Goal: Task Accomplishment & Management: Complete application form

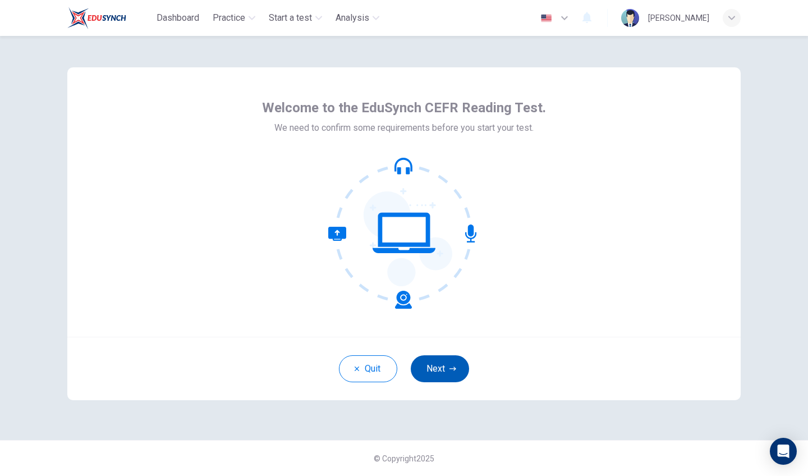
click at [440, 359] on button "Next" at bounding box center [439, 368] width 58 height 27
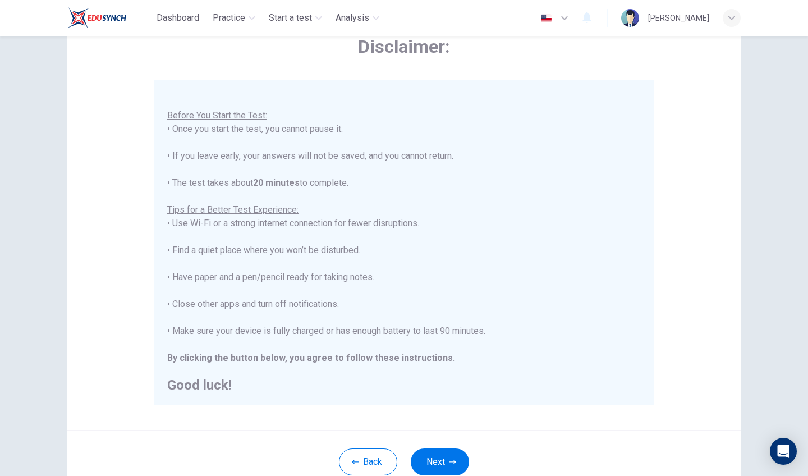
scroll to position [64, 0]
click at [426, 455] on button "Next" at bounding box center [439, 461] width 58 height 27
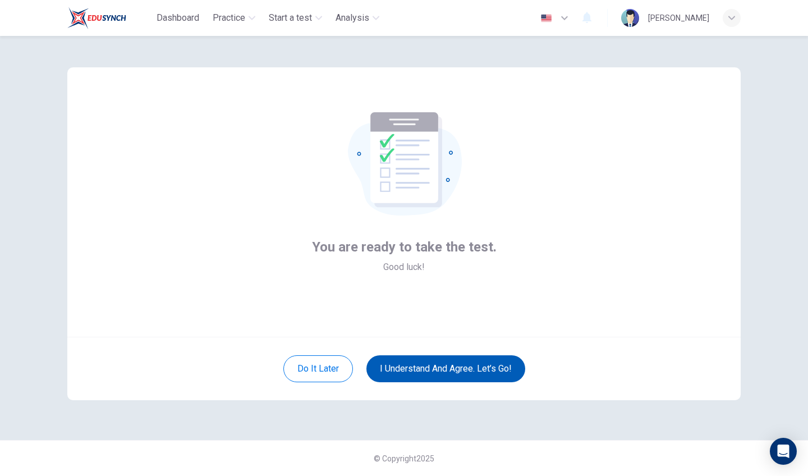
scroll to position [0, 0]
click at [476, 372] on button "I understand and agree. Let’s go!" at bounding box center [445, 368] width 159 height 27
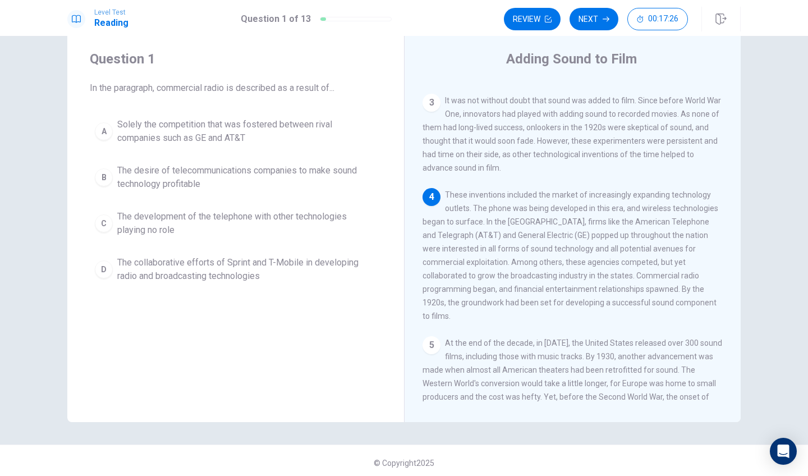
scroll to position [283, 0]
click at [263, 179] on span "The desire of telecommunications companies to make sound technology profitable" at bounding box center [246, 177] width 259 height 27
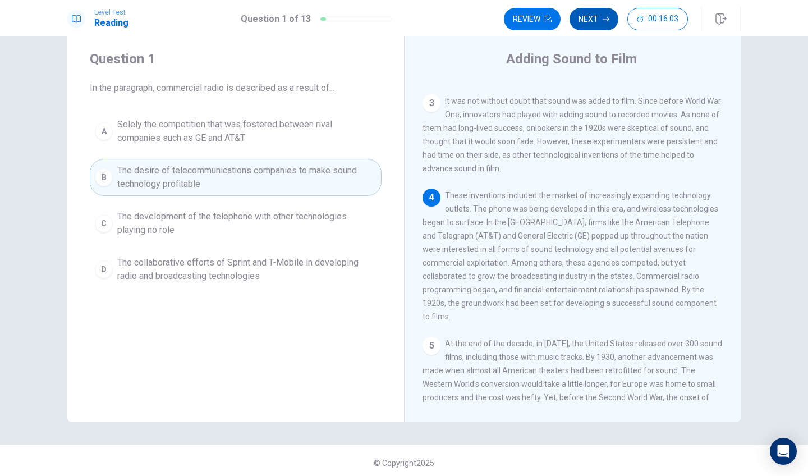
click at [596, 21] on button "Next" at bounding box center [593, 19] width 49 height 22
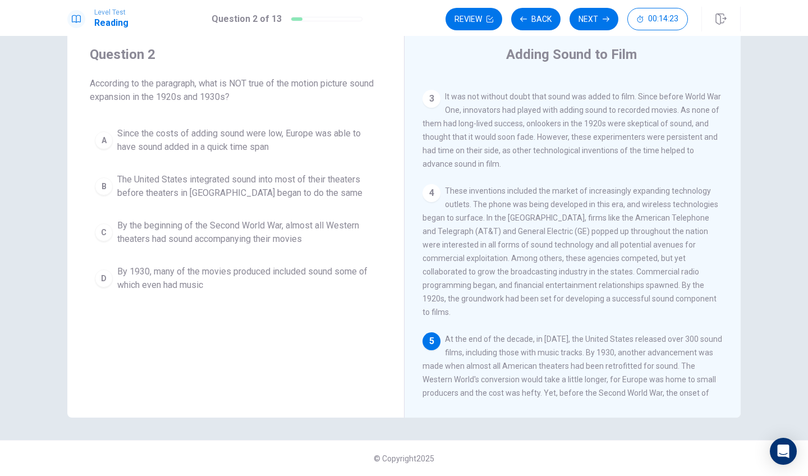
scroll to position [0, 0]
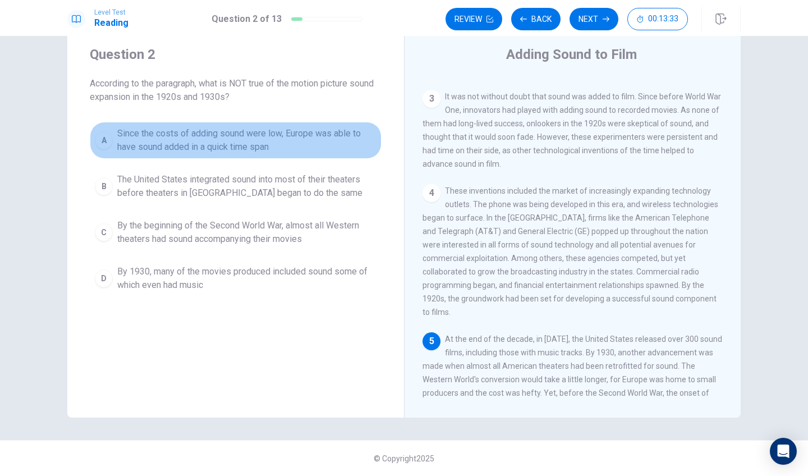
click at [312, 149] on span "Since the costs of adding sound were low, Europe was able to have sound added i…" at bounding box center [246, 140] width 259 height 27
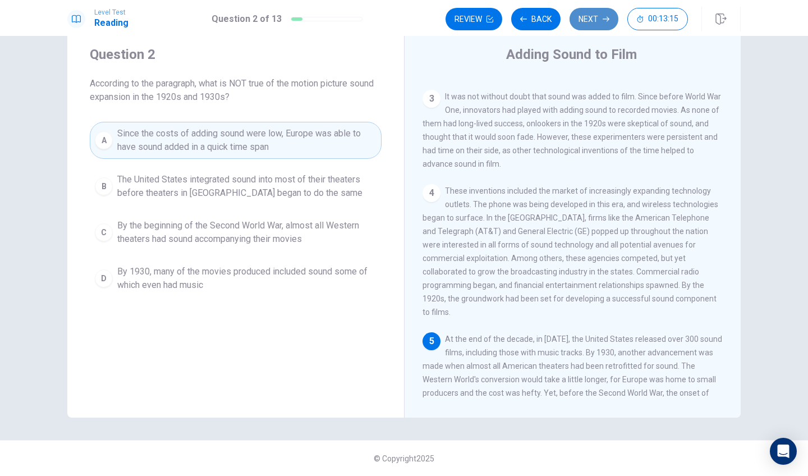
click at [600, 15] on button "Next" at bounding box center [593, 19] width 49 height 22
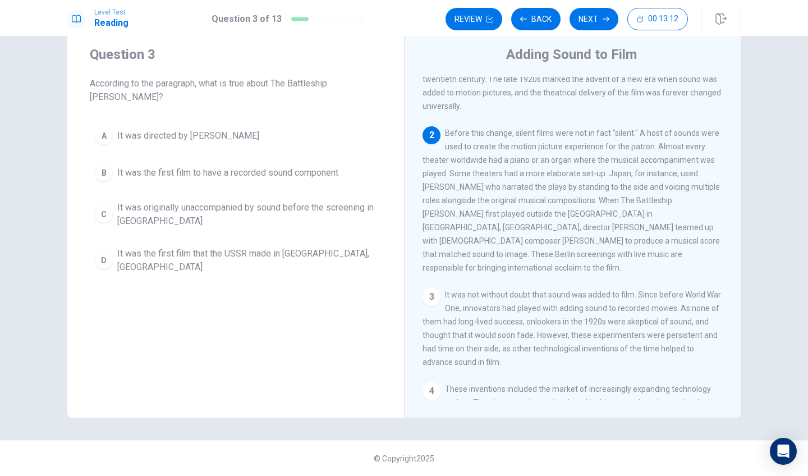
scroll to position [81, 0]
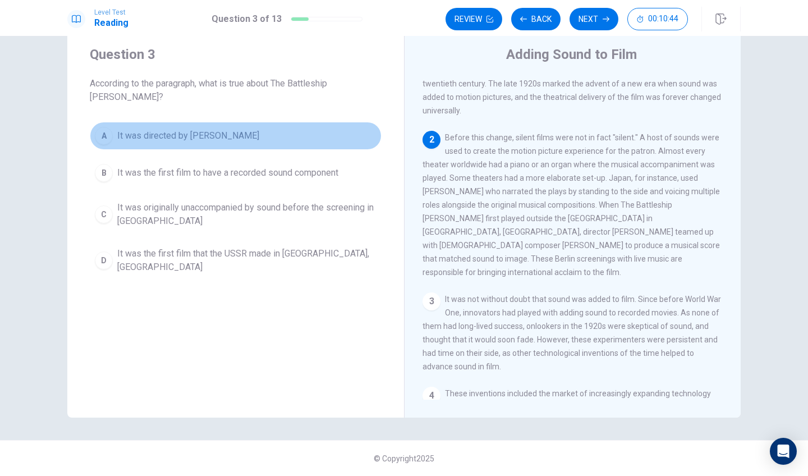
click at [241, 129] on span "It was directed by Edmund Meisel" at bounding box center [188, 135] width 142 height 13
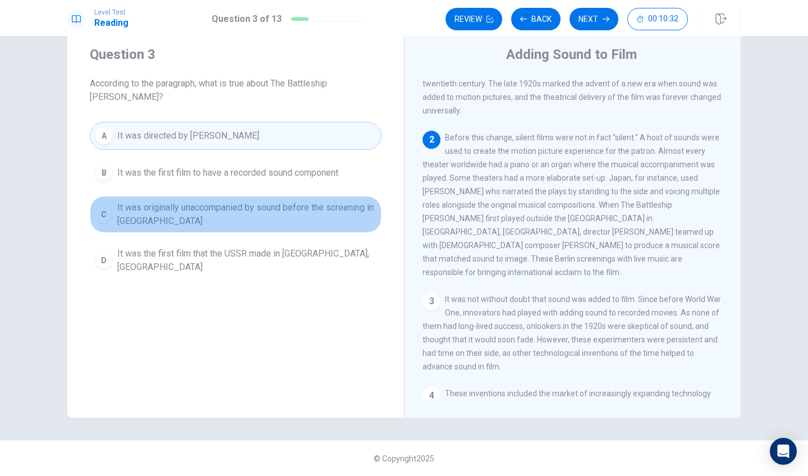
click at [297, 201] on span "It was originally unaccompanied by sound before the screening in Germany" at bounding box center [246, 214] width 259 height 27
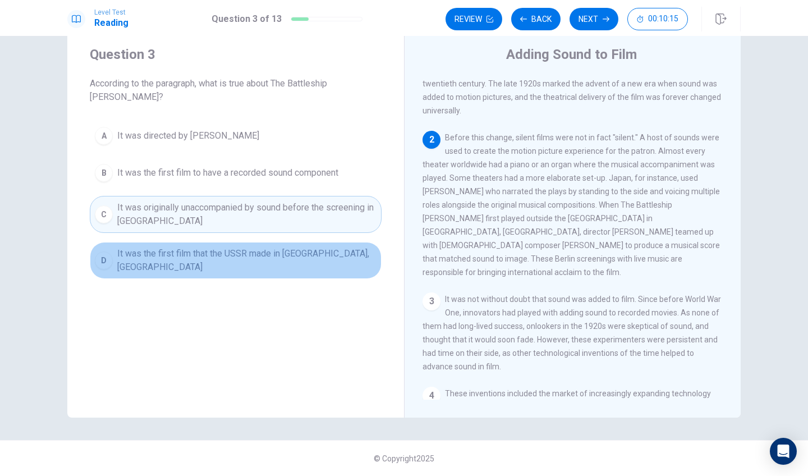
click at [312, 252] on button "D It was the first film that the USSR made in Berlin, Germany" at bounding box center [236, 260] width 292 height 37
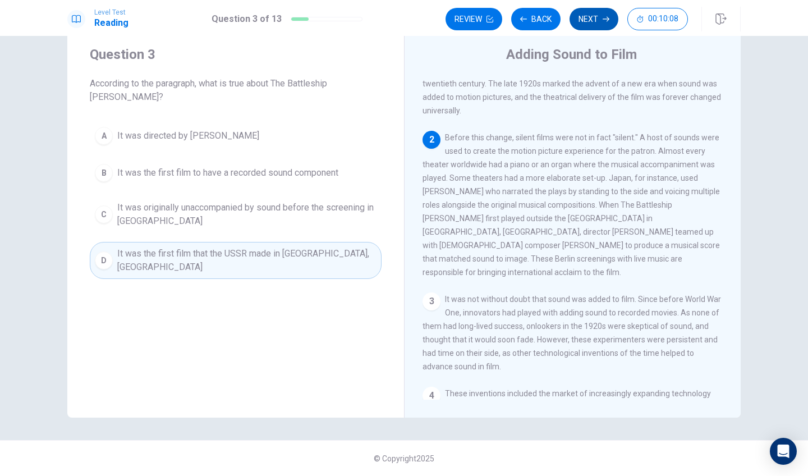
click at [596, 22] on button "Next" at bounding box center [593, 19] width 49 height 22
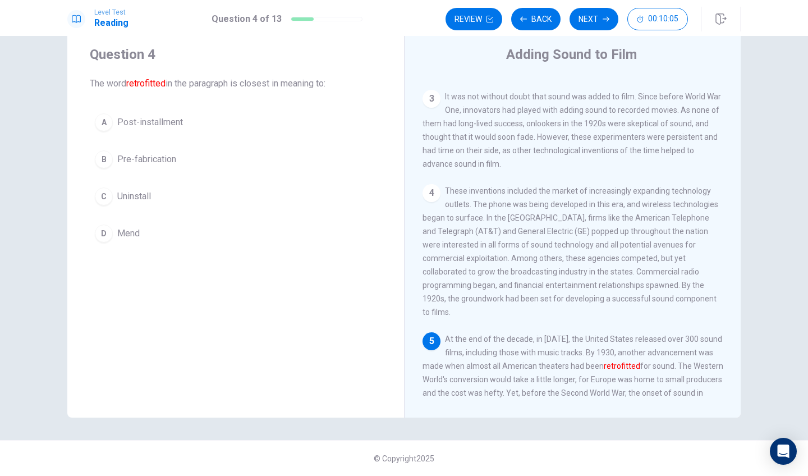
scroll to position [0, 0]
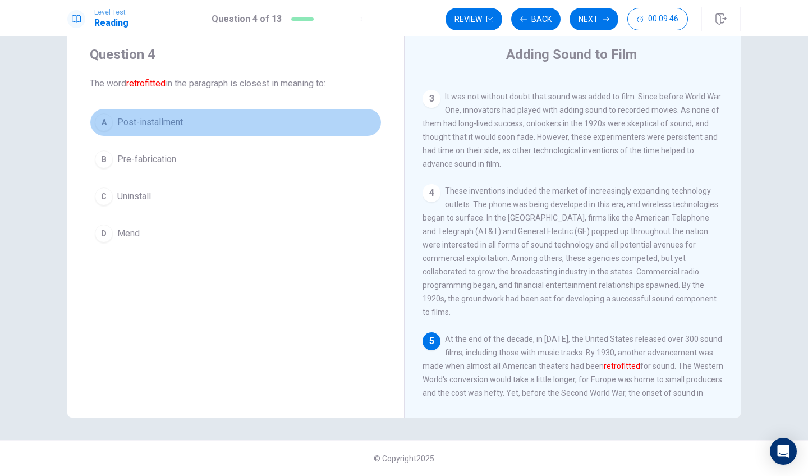
click at [174, 126] on span "Post-installment" at bounding box center [150, 122] width 66 height 13
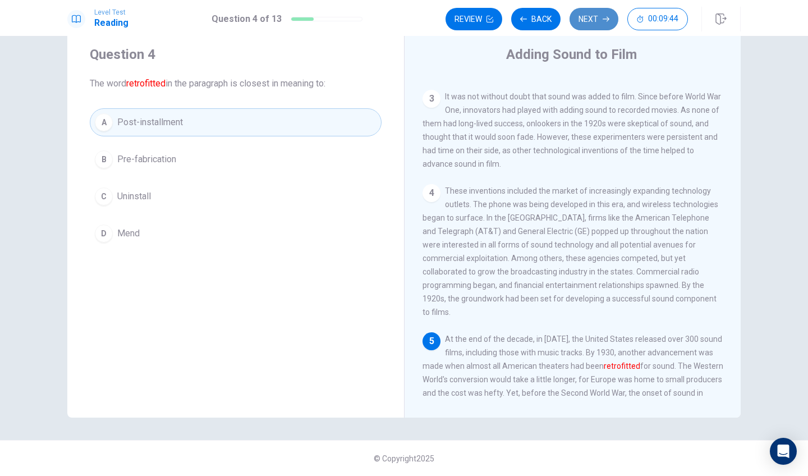
click at [589, 24] on button "Next" at bounding box center [593, 19] width 49 height 22
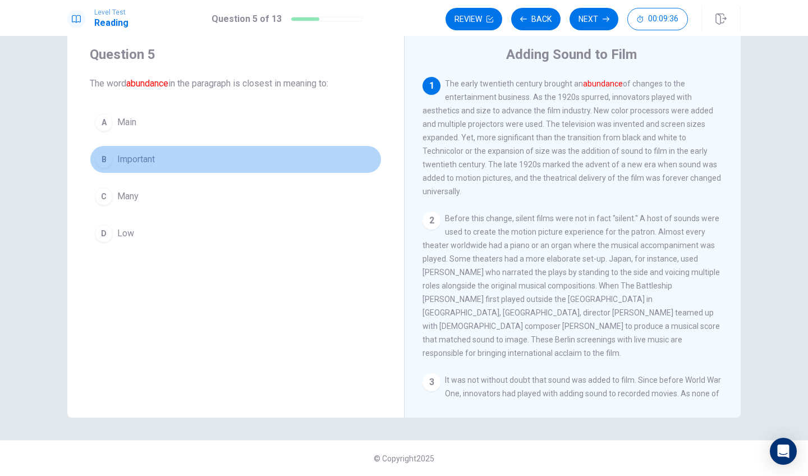
click at [204, 163] on button "B Important" at bounding box center [236, 159] width 292 height 28
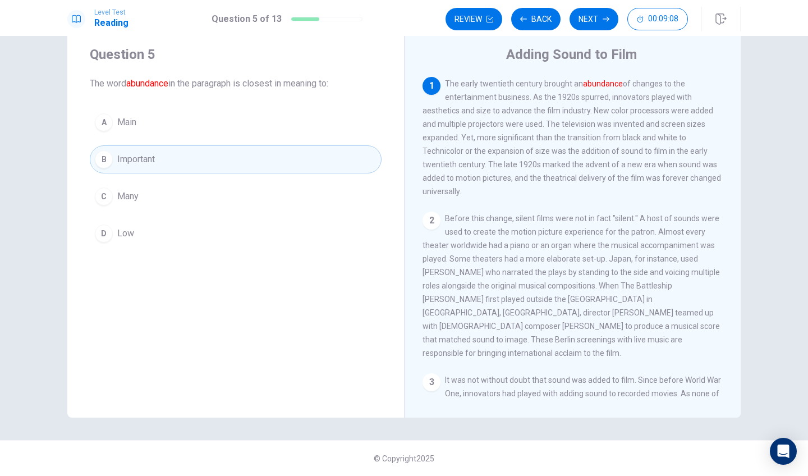
click at [277, 200] on button "C Many" at bounding box center [236, 196] width 292 height 28
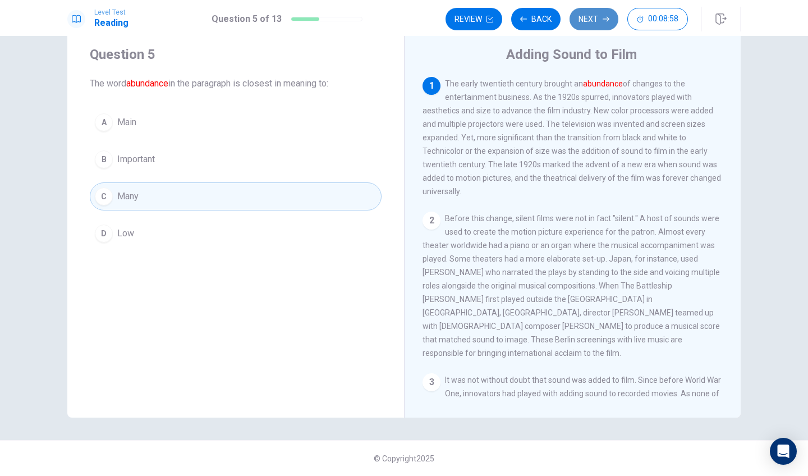
click at [603, 27] on button "Next" at bounding box center [593, 19] width 49 height 22
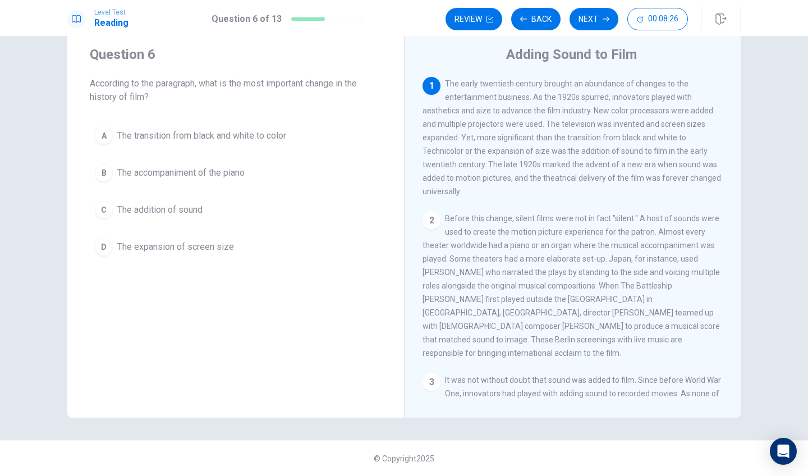
click at [259, 206] on button "C The addition of sound" at bounding box center [236, 210] width 292 height 28
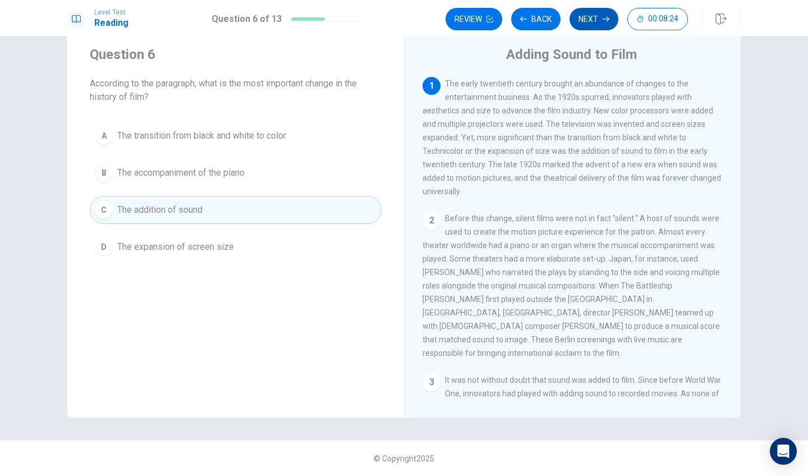
click at [586, 16] on button "Next" at bounding box center [593, 19] width 49 height 22
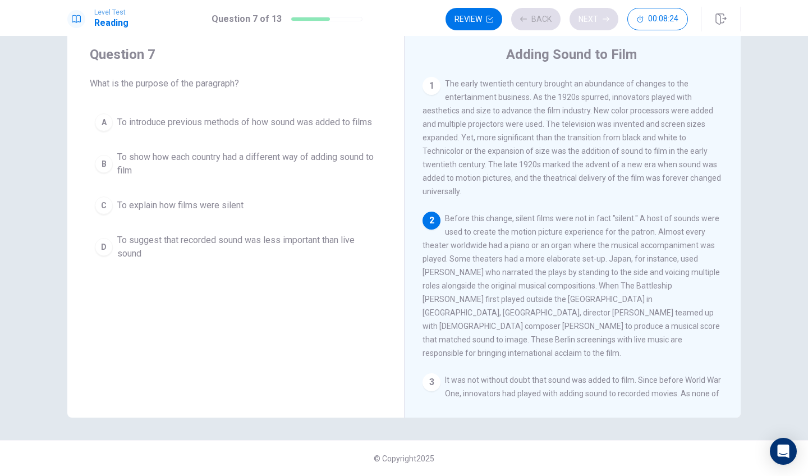
scroll to position [59, 0]
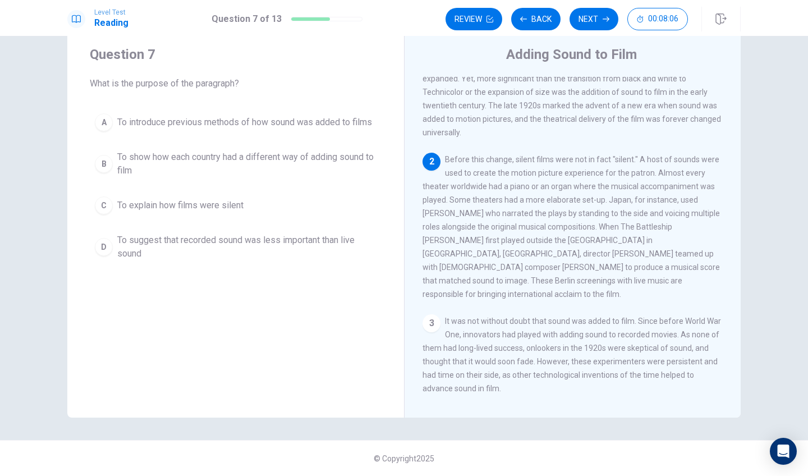
click at [242, 128] on span "To introduce previous methods of how sound was added to films" at bounding box center [244, 122] width 255 height 13
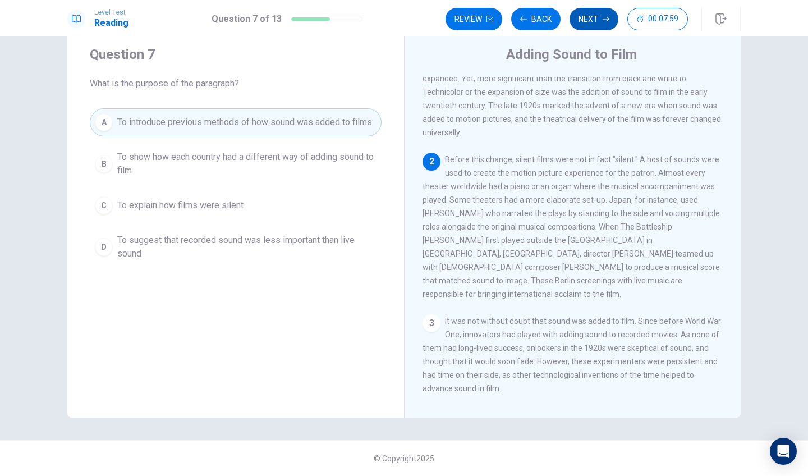
click at [589, 19] on button "Next" at bounding box center [593, 19] width 49 height 22
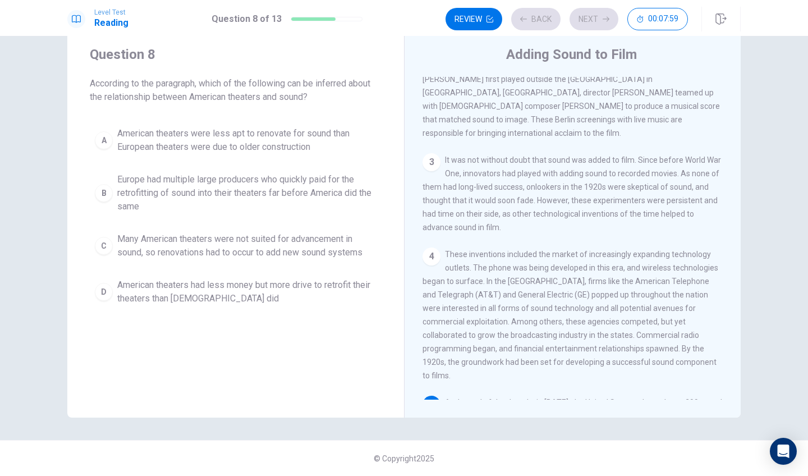
scroll to position [283, 0]
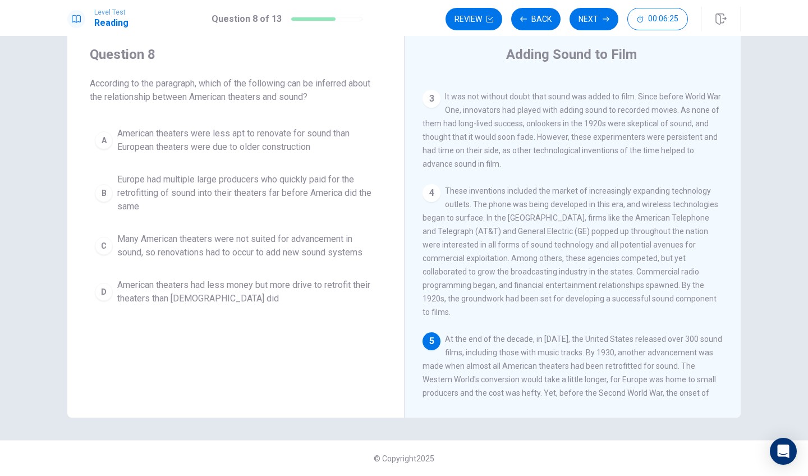
click at [337, 259] on button "C Many American theaters were not suited for advancement in sound, so renovatio…" at bounding box center [236, 245] width 292 height 37
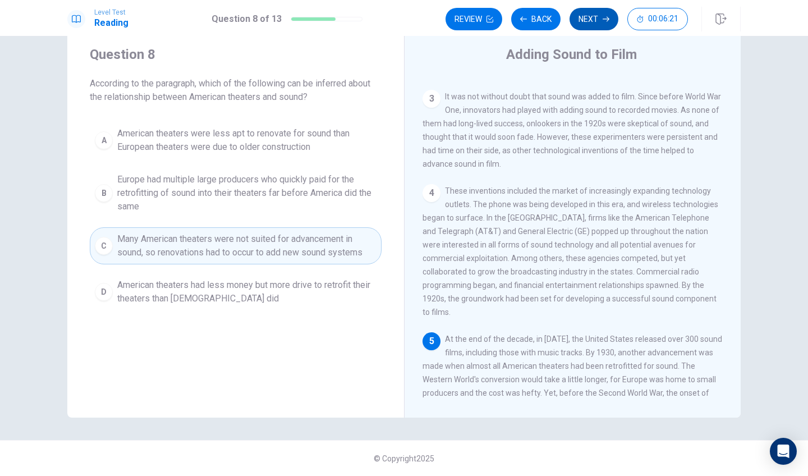
click at [595, 20] on button "Next" at bounding box center [593, 19] width 49 height 22
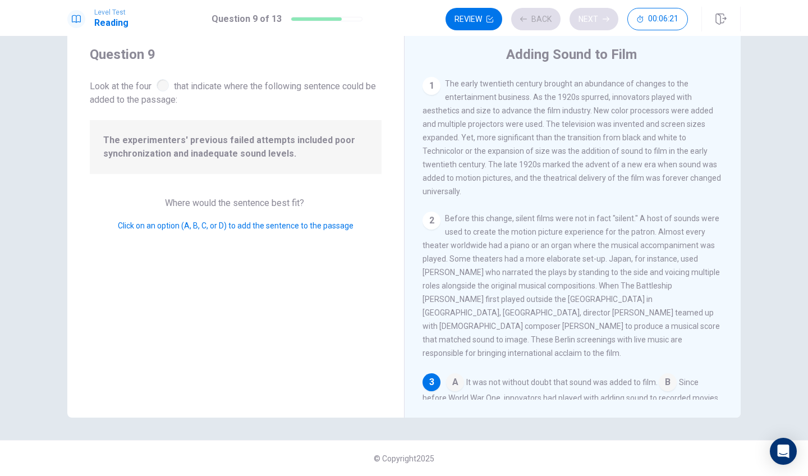
scroll to position [167, 0]
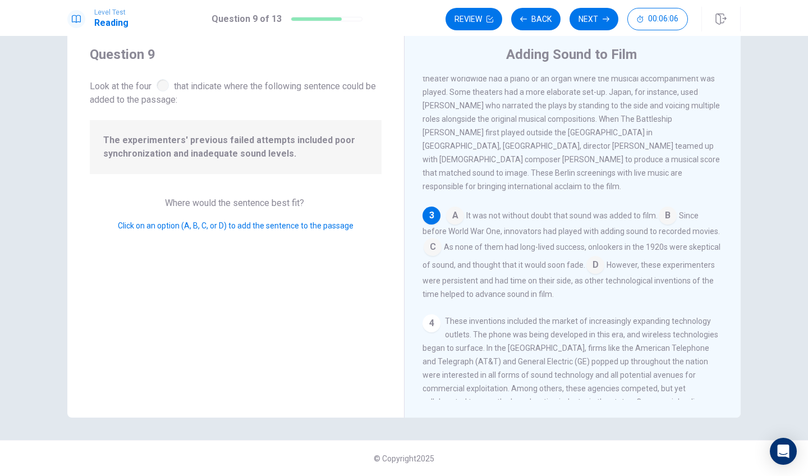
click at [430, 239] on input at bounding box center [432, 248] width 18 height 18
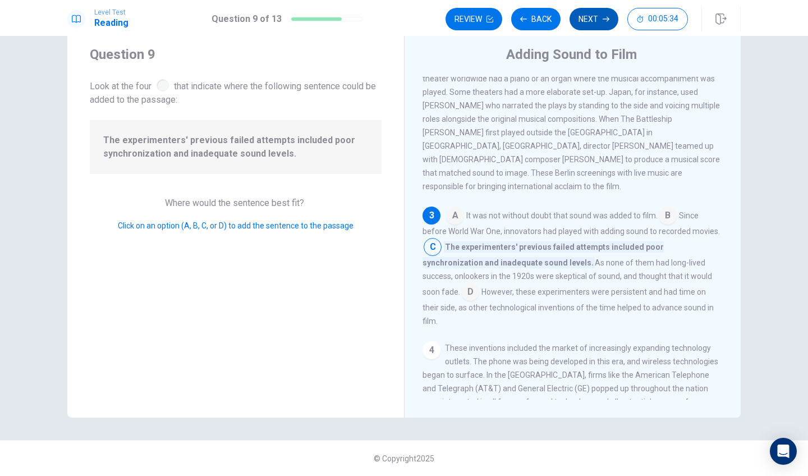
click at [599, 22] on button "Next" at bounding box center [593, 19] width 49 height 22
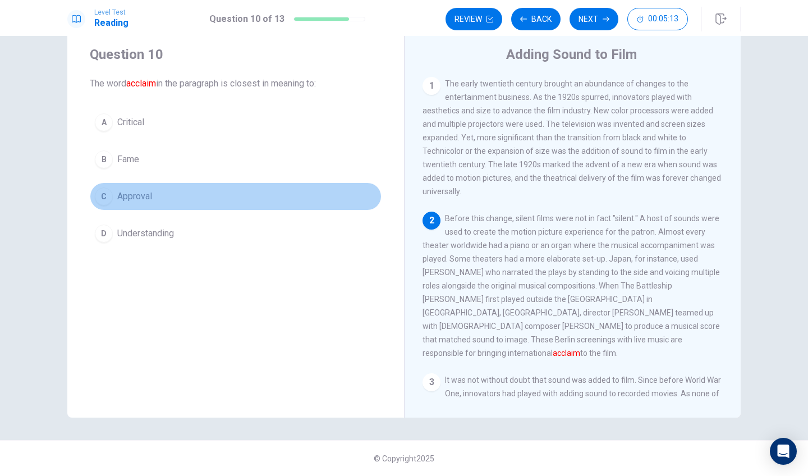
click at [222, 197] on button "C Approval" at bounding box center [236, 196] width 292 height 28
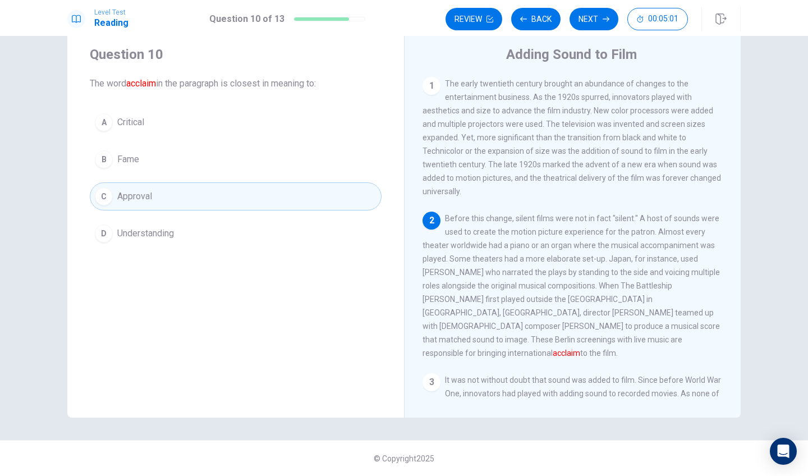
click at [330, 164] on button "B Fame" at bounding box center [236, 159] width 292 height 28
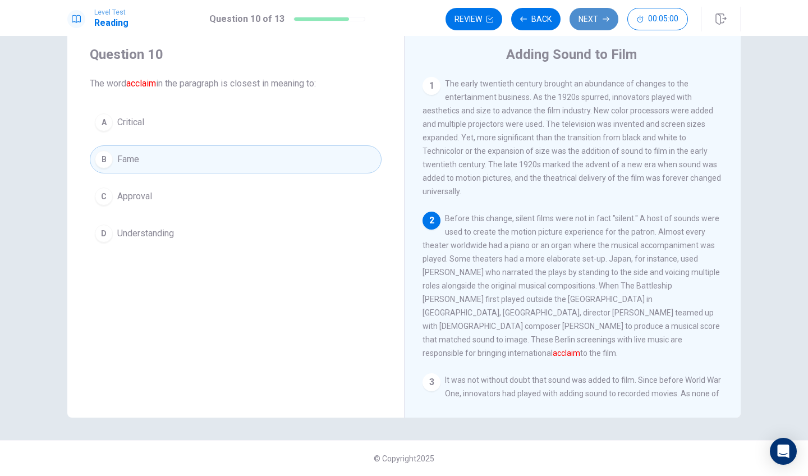
click at [601, 19] on button "Next" at bounding box center [593, 19] width 49 height 22
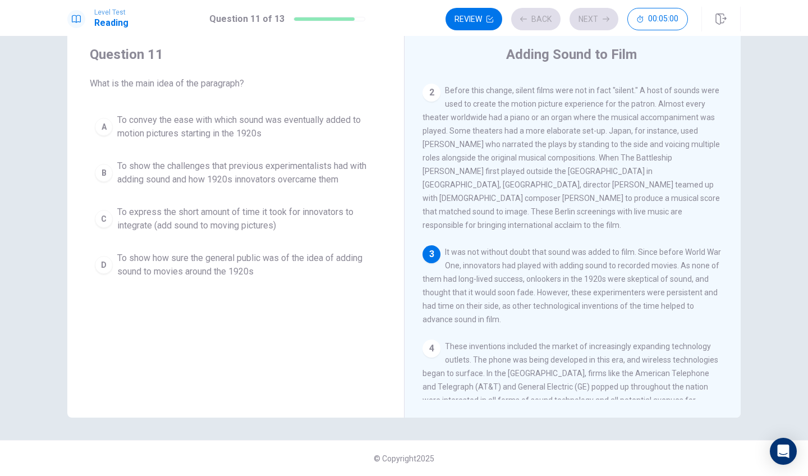
scroll to position [153, 0]
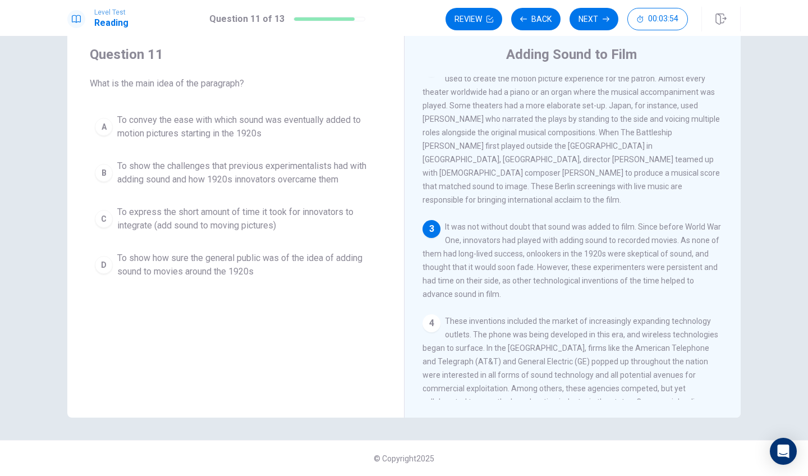
click at [330, 181] on span "To show the challenges that previous experimentalists had with adding sound and…" at bounding box center [246, 172] width 259 height 27
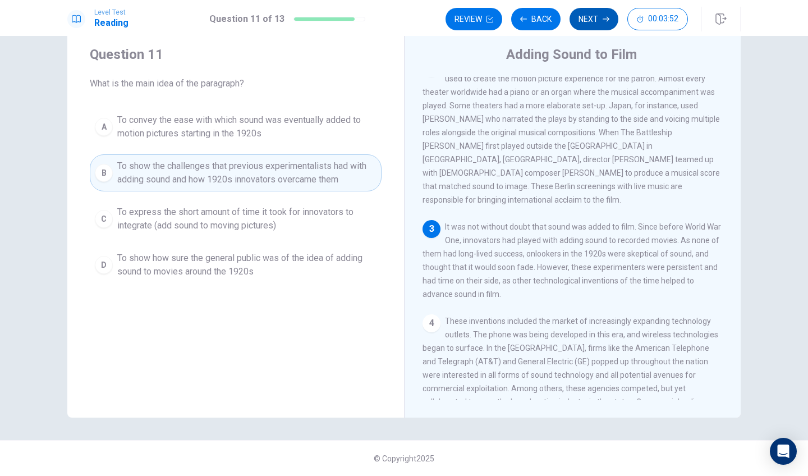
click at [588, 25] on button "Next" at bounding box center [593, 19] width 49 height 22
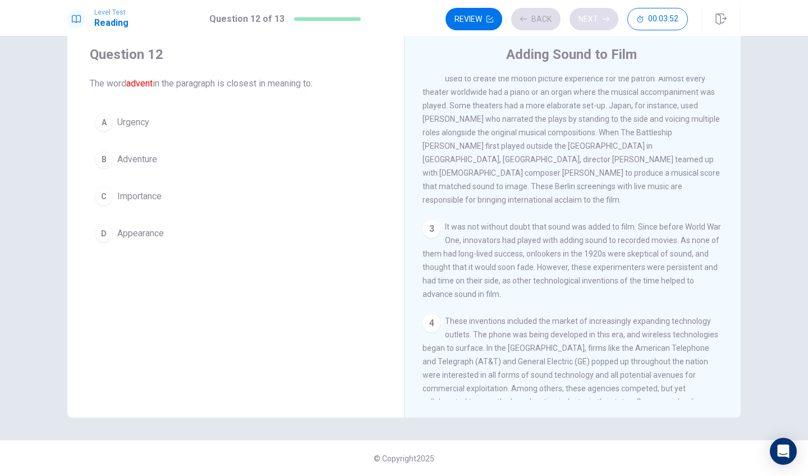
scroll to position [0, 0]
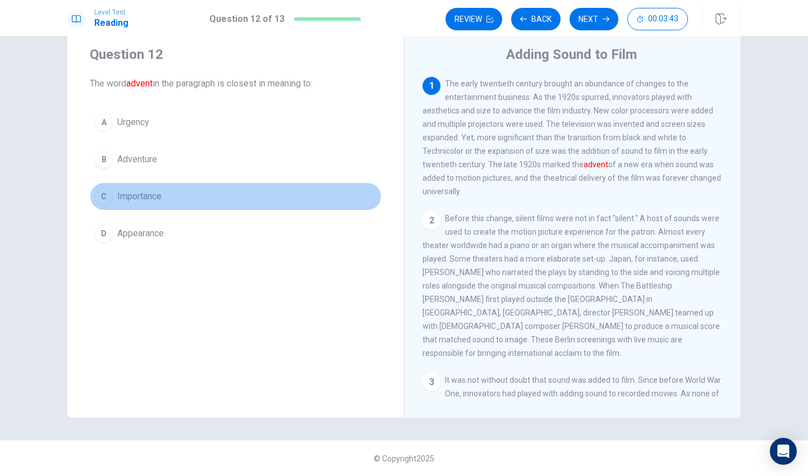
click at [242, 202] on button "C Importance" at bounding box center [236, 196] width 292 height 28
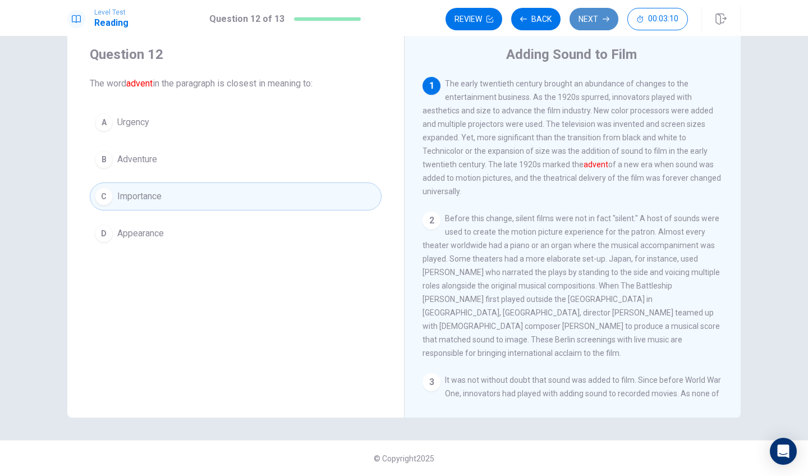
click at [589, 26] on button "Next" at bounding box center [593, 19] width 49 height 22
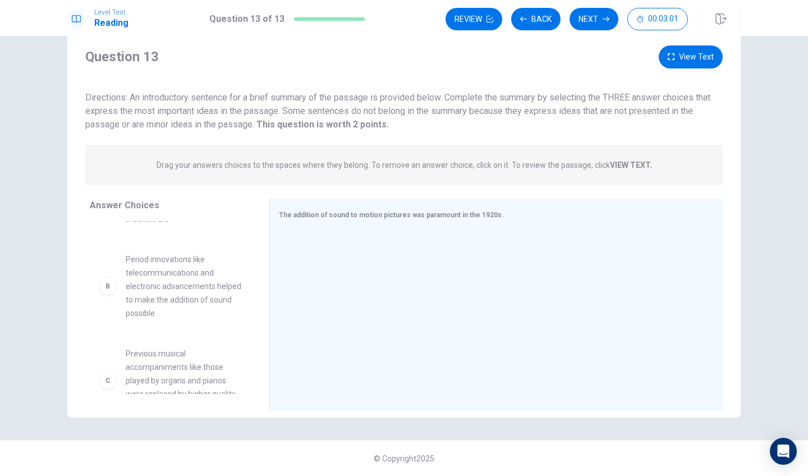
scroll to position [58, 0]
click at [701, 51] on button "View Text" at bounding box center [690, 56] width 64 height 23
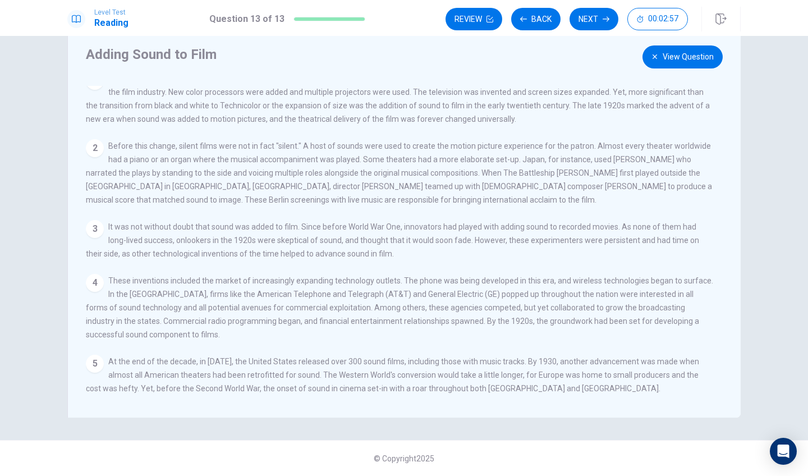
scroll to position [0, 0]
click at [667, 66] on button "View Question" at bounding box center [682, 56] width 80 height 23
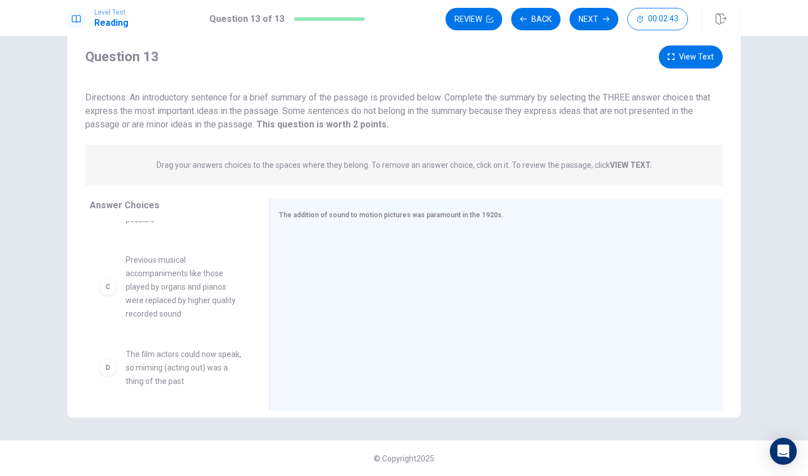
scroll to position [139, 0]
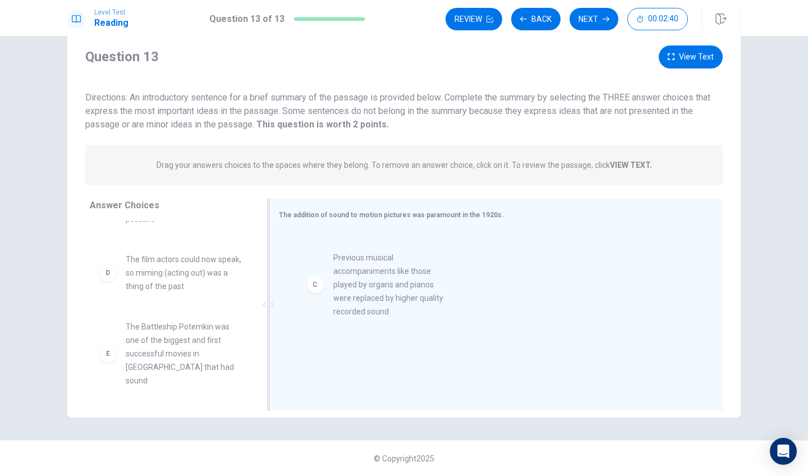
drag, startPoint x: 179, startPoint y: 293, endPoint x: 393, endPoint y: 291, distance: 213.7
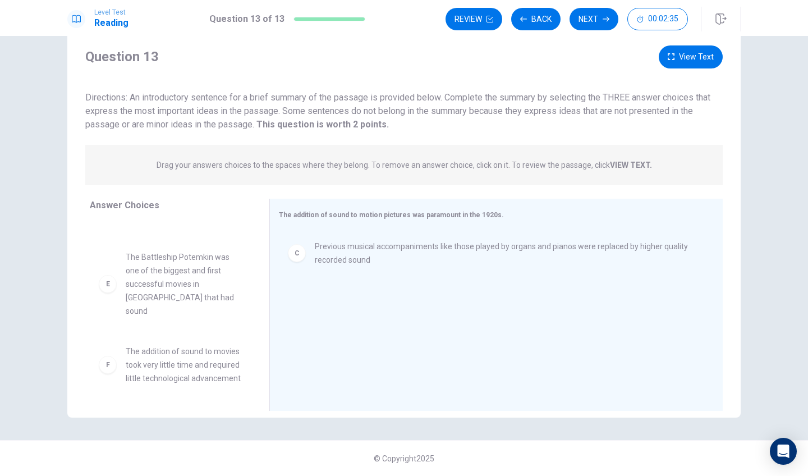
scroll to position [209, 0]
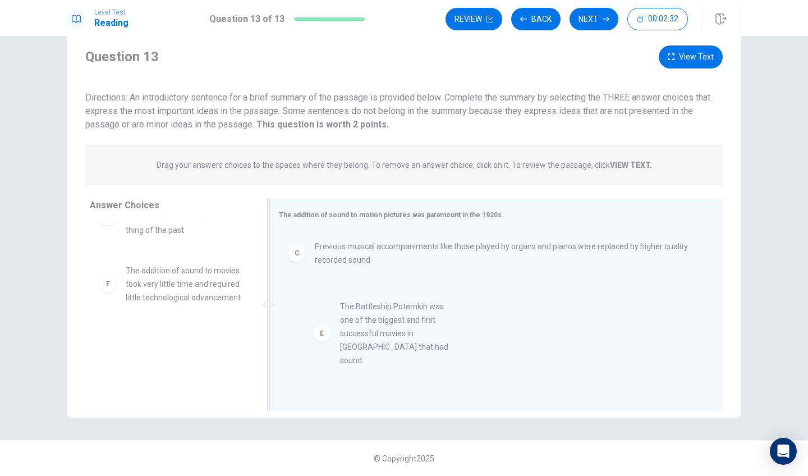
drag, startPoint x: 174, startPoint y: 282, endPoint x: 396, endPoint y: 335, distance: 228.2
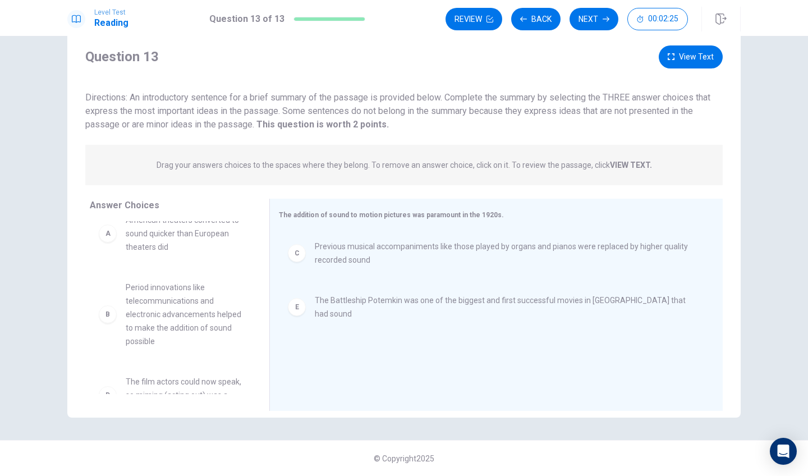
scroll to position [15, 0]
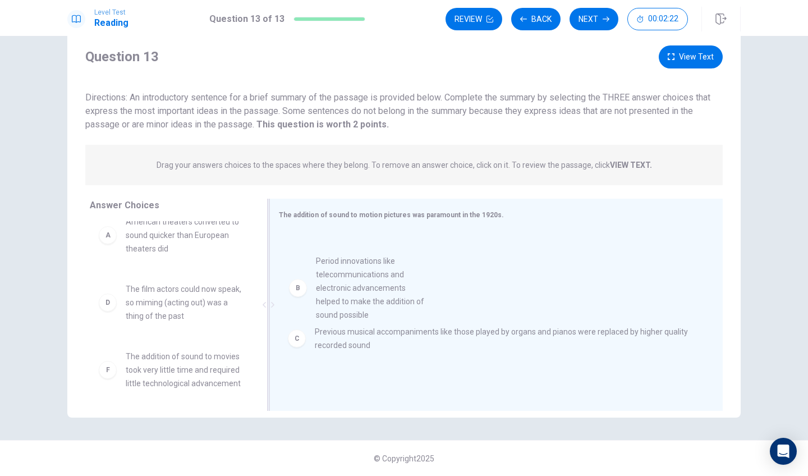
drag, startPoint x: 167, startPoint y: 320, endPoint x: 370, endPoint y: 292, distance: 204.9
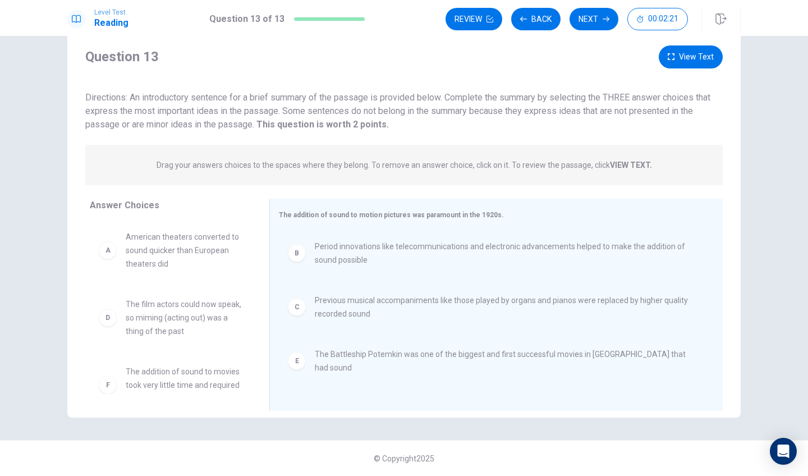
scroll to position [0, 0]
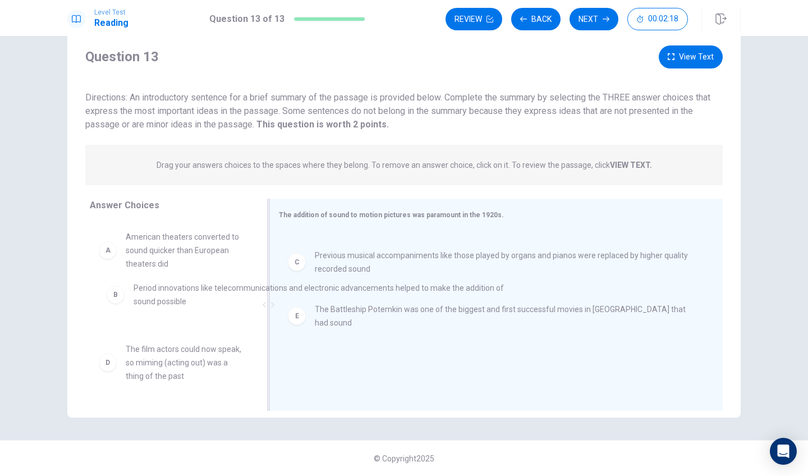
drag, startPoint x: 345, startPoint y: 266, endPoint x: 153, endPoint y: 309, distance: 197.6
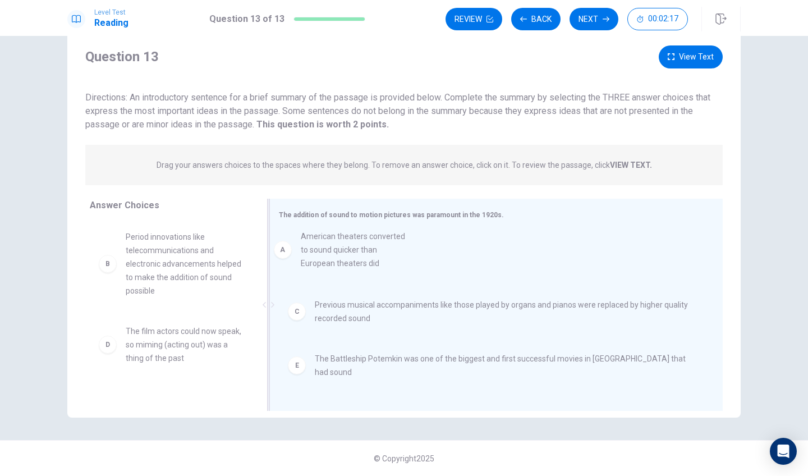
drag, startPoint x: 160, startPoint y: 258, endPoint x: 382, endPoint y: 260, distance: 221.5
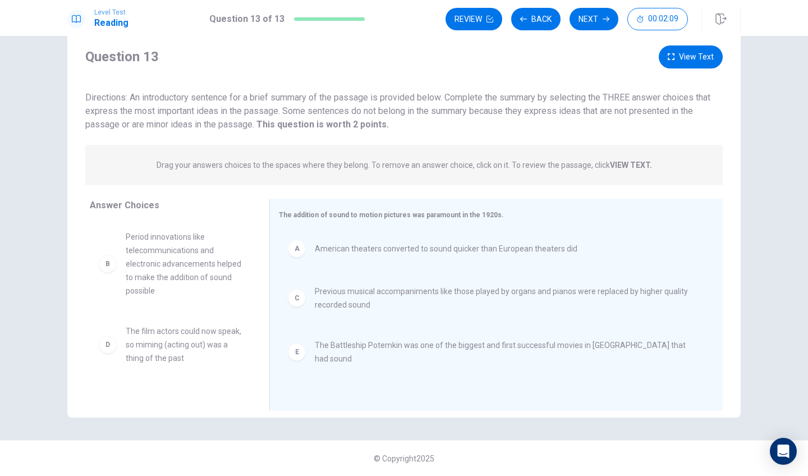
click at [695, 57] on button "View Text" at bounding box center [690, 56] width 64 height 23
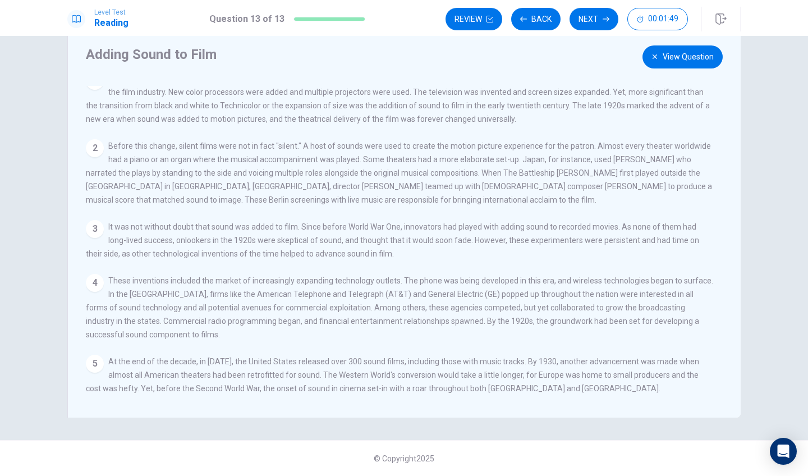
scroll to position [14, 0]
click at [676, 61] on button "View Question" at bounding box center [682, 56] width 80 height 23
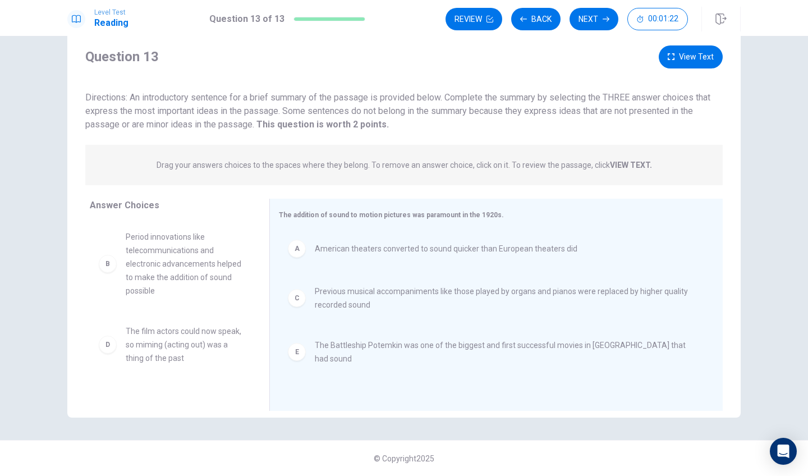
click at [678, 62] on button "View Text" at bounding box center [690, 56] width 64 height 23
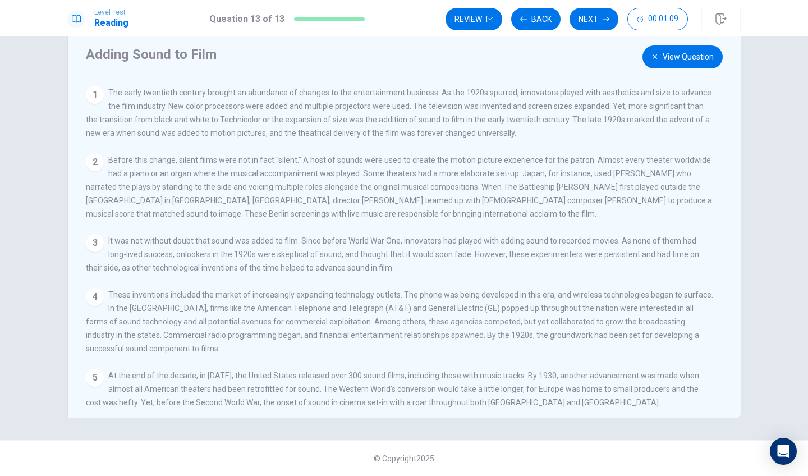
scroll to position [0, 0]
click at [682, 62] on button "View Question" at bounding box center [682, 56] width 80 height 23
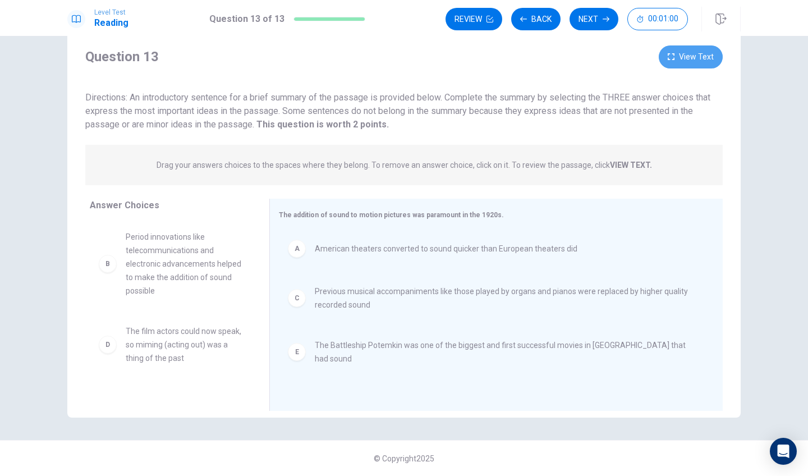
click at [677, 48] on button "View Text" at bounding box center [690, 56] width 64 height 23
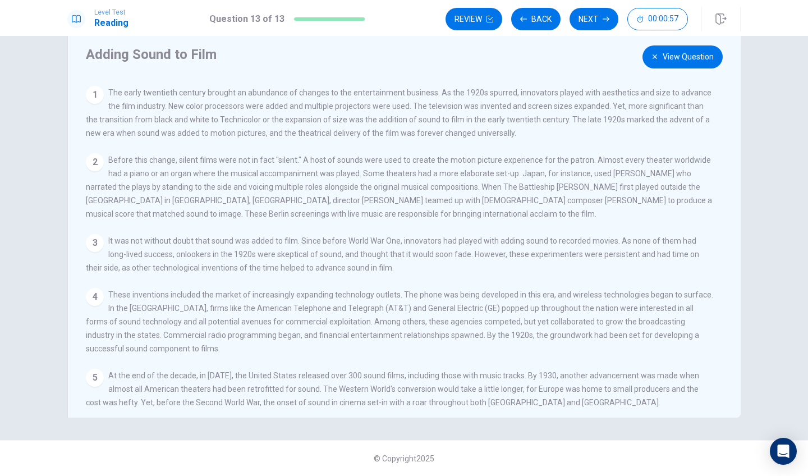
click at [652, 67] on button "View Question" at bounding box center [682, 56] width 80 height 23
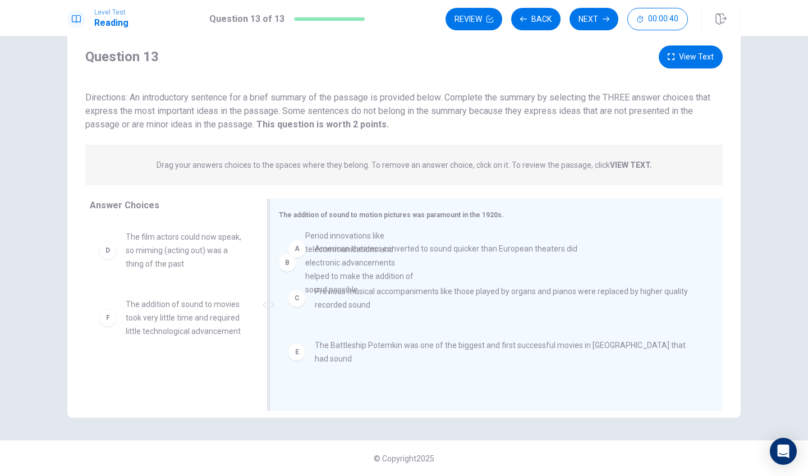
drag, startPoint x: 189, startPoint y: 280, endPoint x: 389, endPoint y: 279, distance: 200.2
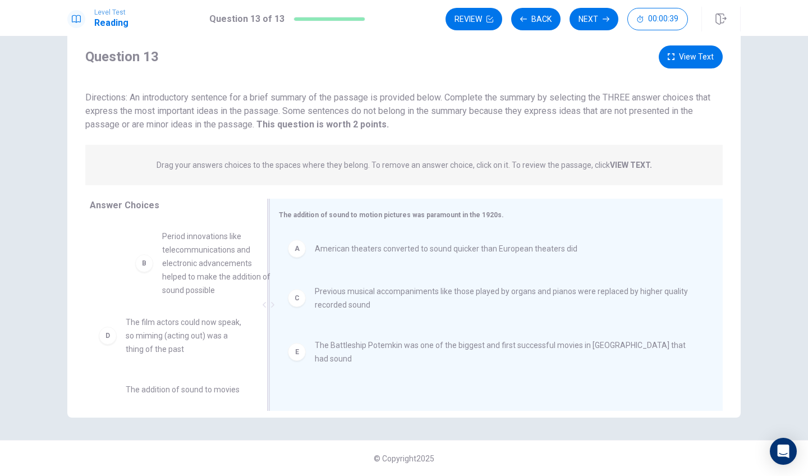
drag, startPoint x: 156, startPoint y: 285, endPoint x: 446, endPoint y: 297, distance: 290.2
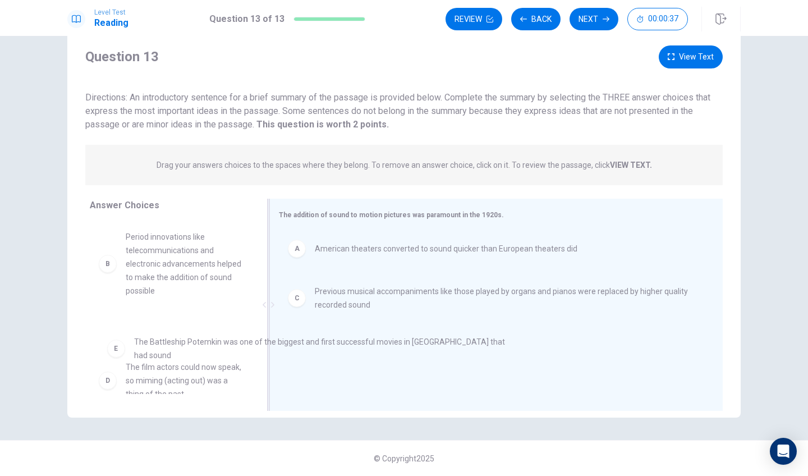
drag, startPoint x: 412, startPoint y: 351, endPoint x: 164, endPoint y: 340, distance: 247.6
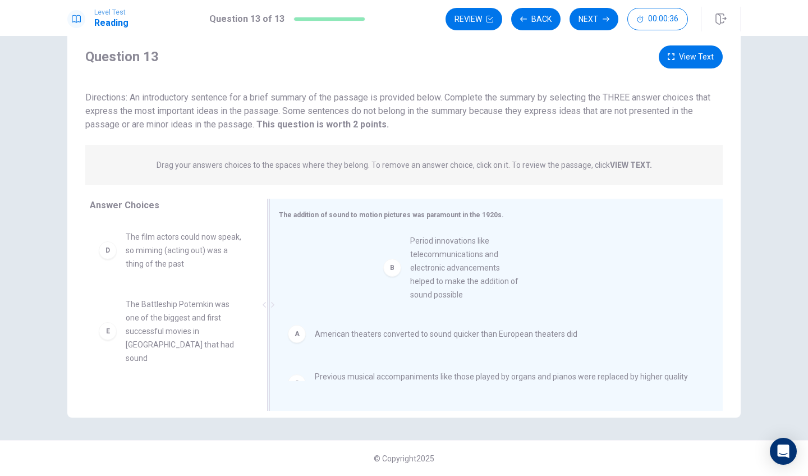
drag, startPoint x: 135, startPoint y: 264, endPoint x: 427, endPoint y: 268, distance: 292.8
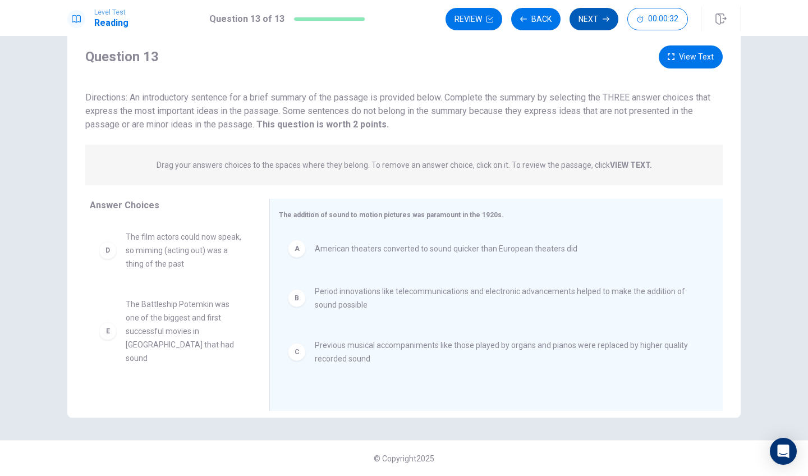
click at [597, 21] on button "Next" at bounding box center [593, 19] width 49 height 22
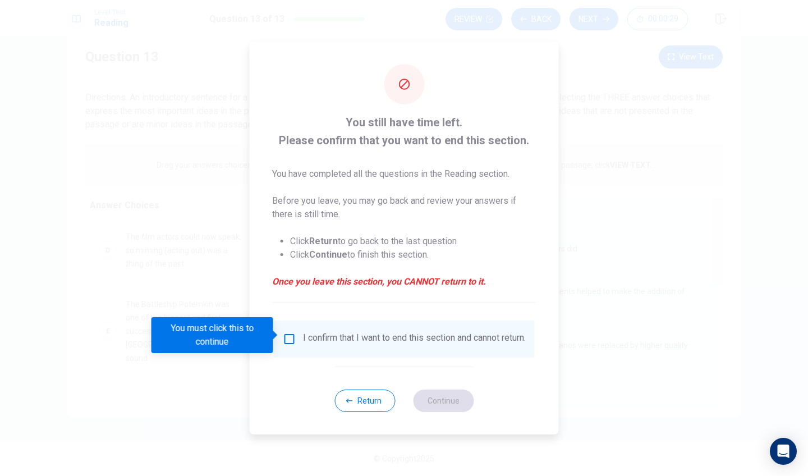
click at [296, 342] on div "I confirm that I want to end this section and cannot return." at bounding box center [404, 338] width 243 height 13
click at [293, 336] on input "You must click this to continue" at bounding box center [289, 338] width 13 height 13
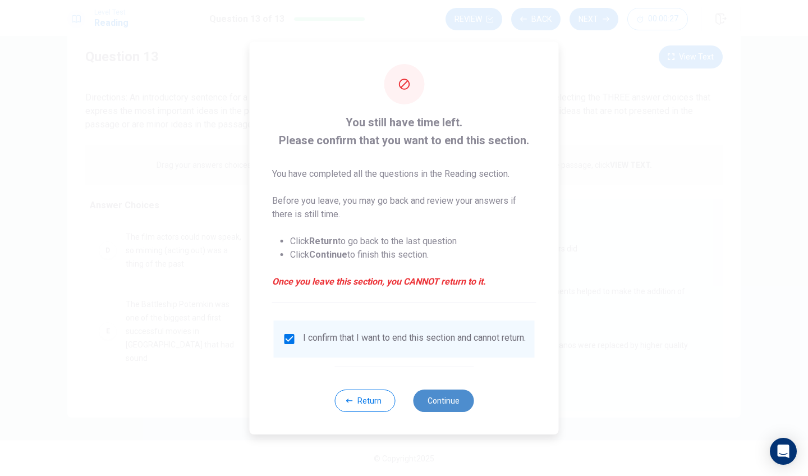
click at [458, 407] on button "Continue" at bounding box center [443, 400] width 61 height 22
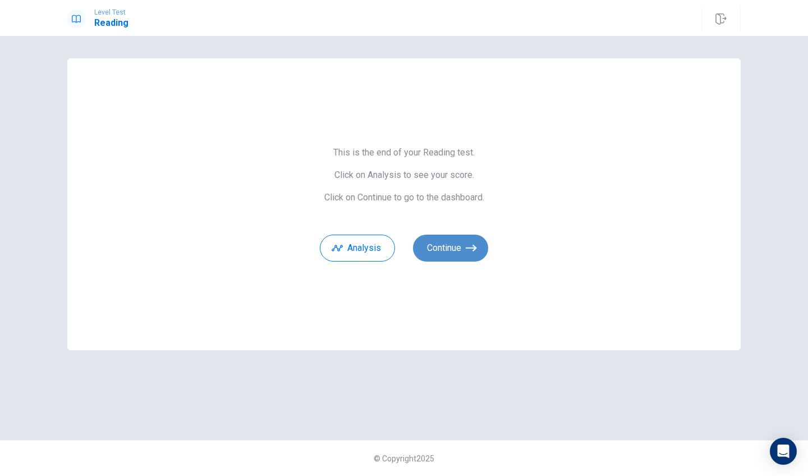
click at [476, 251] on icon "button" at bounding box center [470, 247] width 11 height 11
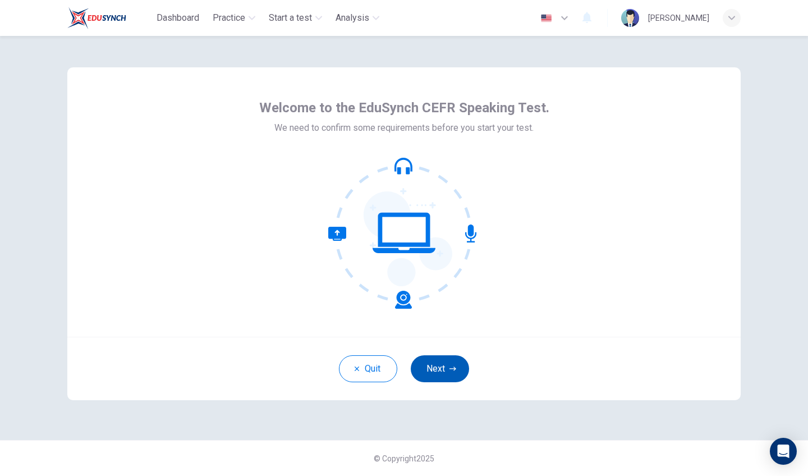
click at [452, 367] on icon "button" at bounding box center [452, 368] width 7 height 7
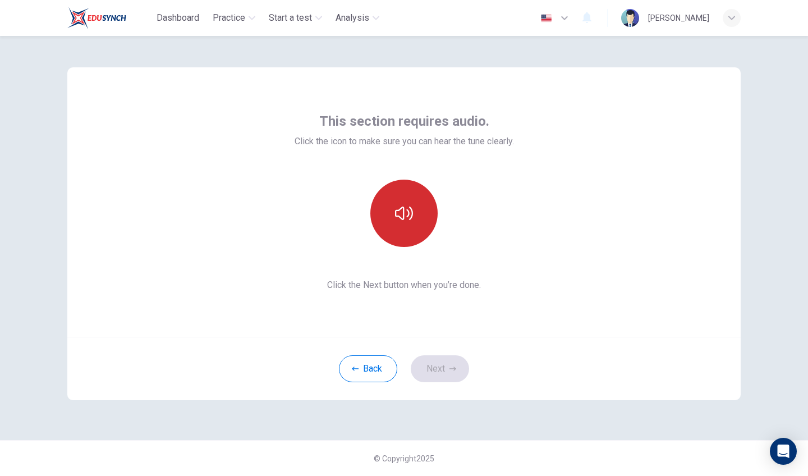
click at [409, 230] on button "button" at bounding box center [403, 212] width 67 height 67
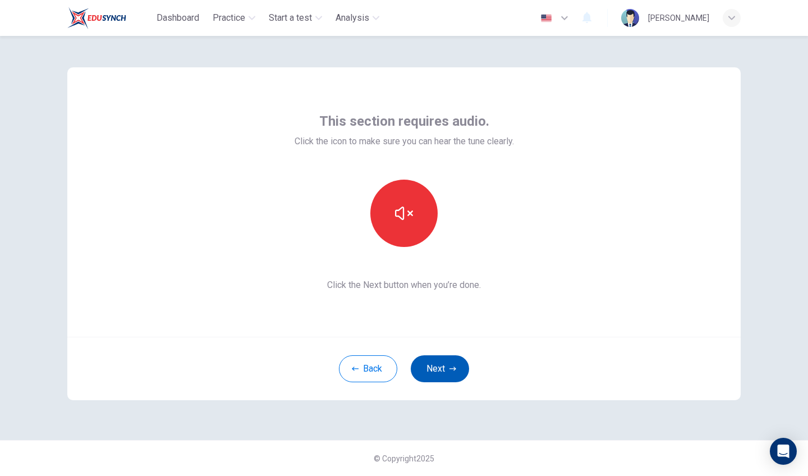
click at [439, 364] on button "Next" at bounding box center [439, 368] width 58 height 27
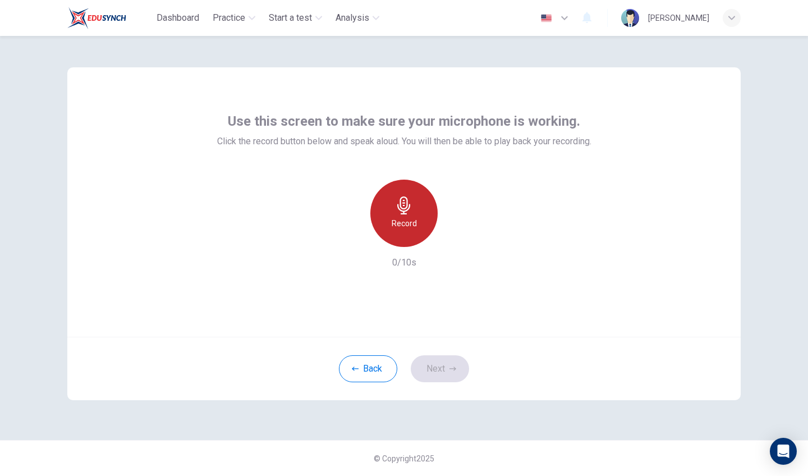
click at [412, 225] on h6 "Record" at bounding box center [403, 222] width 25 height 13
click at [409, 227] on h6 "Stop" at bounding box center [403, 222] width 17 height 13
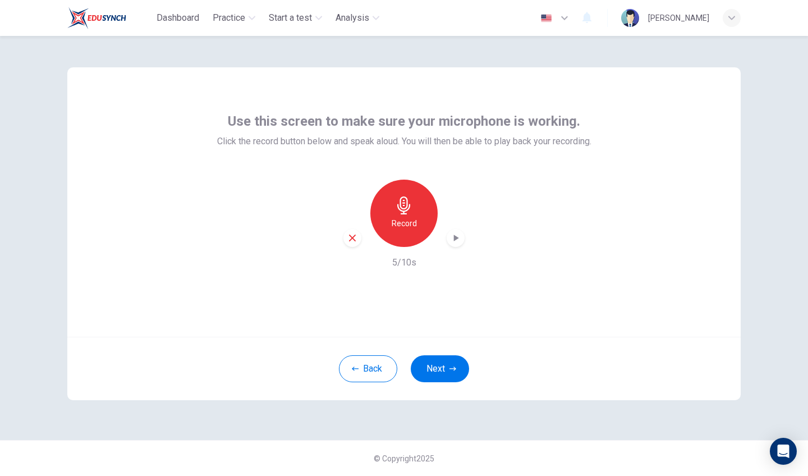
click at [455, 238] on icon "button" at bounding box center [456, 237] width 5 height 7
click at [427, 375] on button "Next" at bounding box center [439, 368] width 58 height 27
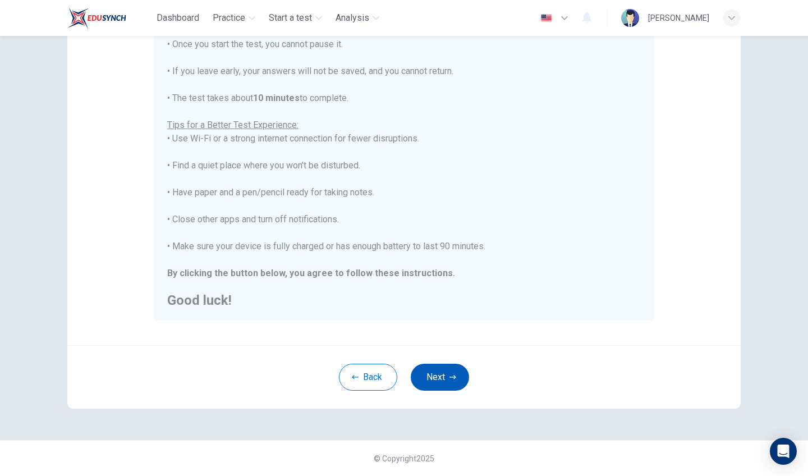
scroll to position [148, 0]
click at [442, 382] on button "Next" at bounding box center [439, 376] width 58 height 27
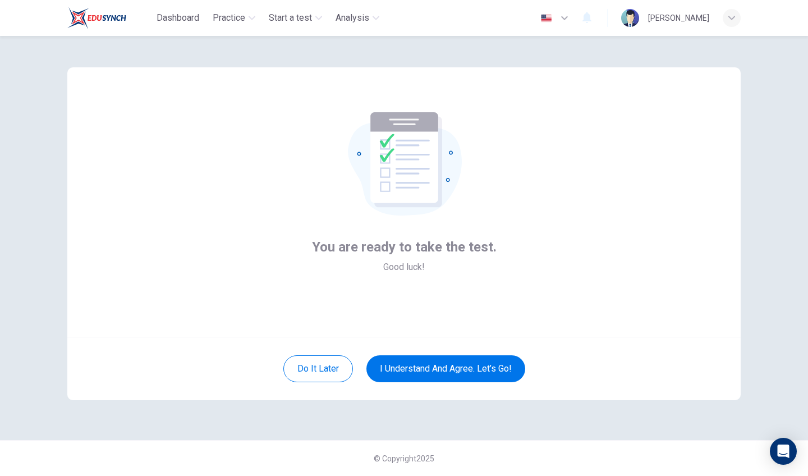
scroll to position [0, 0]
click at [465, 368] on button "I understand and agree. Let’s go!" at bounding box center [445, 368] width 159 height 27
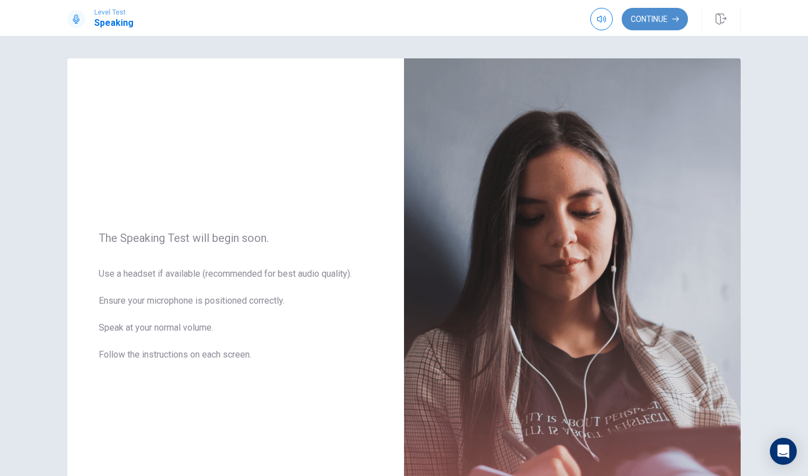
click at [666, 24] on button "Continue" at bounding box center [654, 19] width 66 height 22
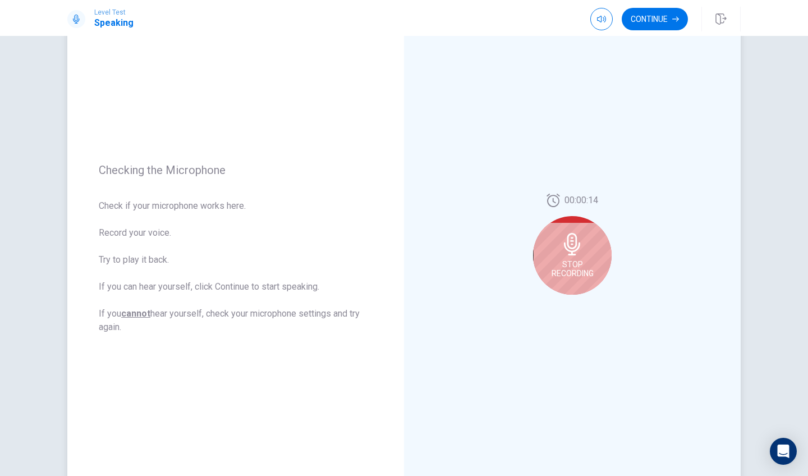
scroll to position [71, 0]
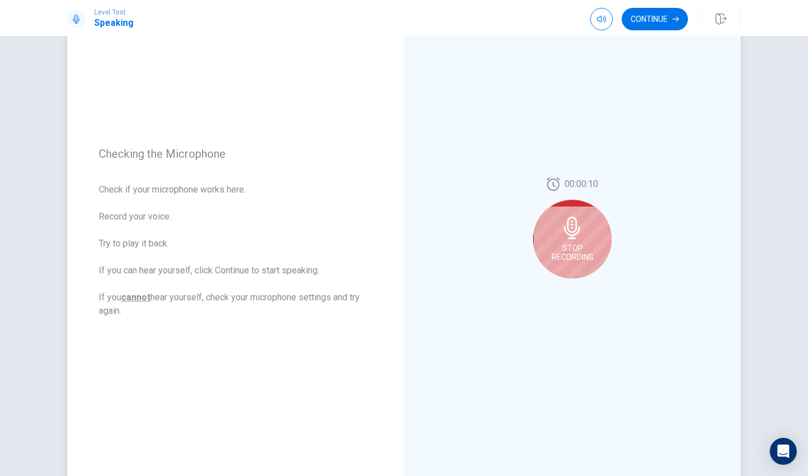
click at [579, 239] on div "Stop Recording" at bounding box center [572, 239] width 79 height 79
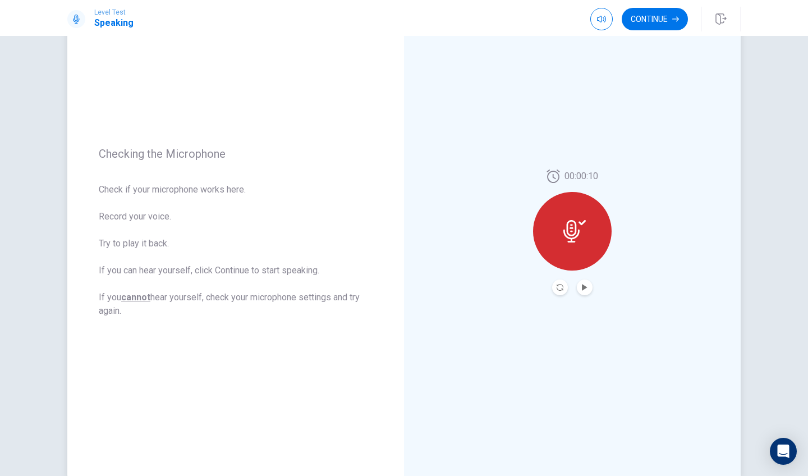
click at [583, 292] on button "Play Audio" at bounding box center [584, 287] width 16 height 16
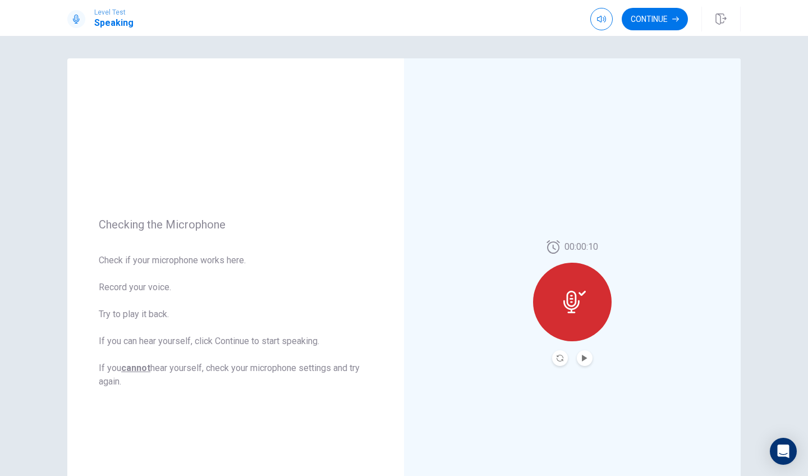
scroll to position [0, 0]
click at [659, 19] on button "Continue" at bounding box center [654, 19] width 66 height 22
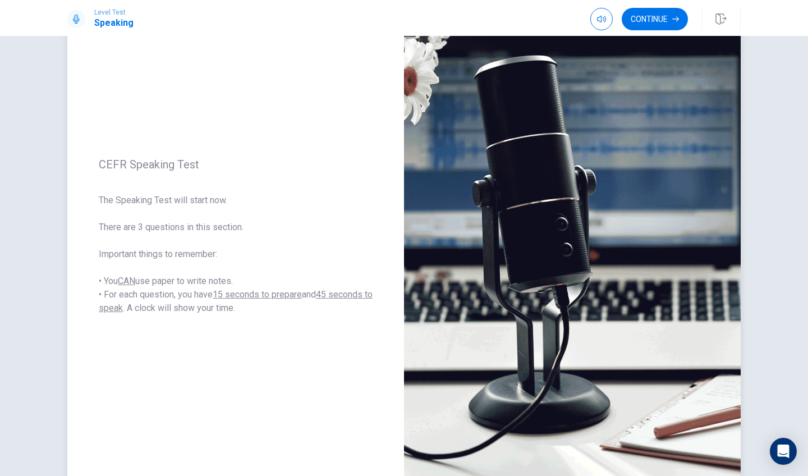
scroll to position [68, 0]
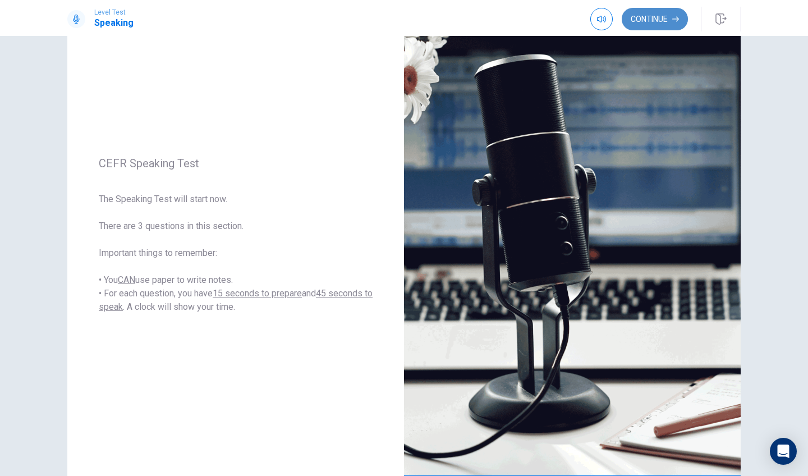
click at [666, 22] on button "Continue" at bounding box center [654, 19] width 66 height 22
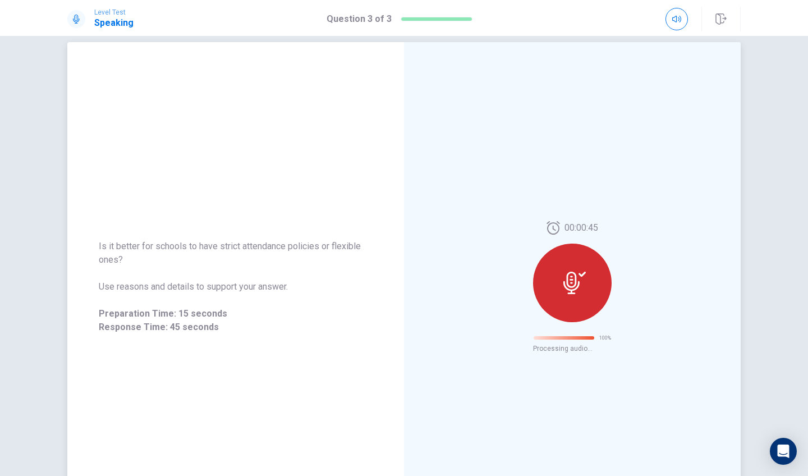
scroll to position [0, 0]
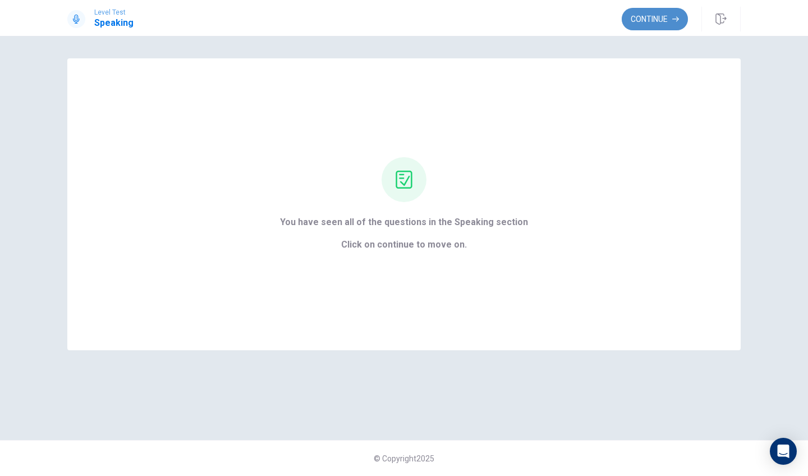
click at [653, 24] on button "Continue" at bounding box center [654, 19] width 66 height 22
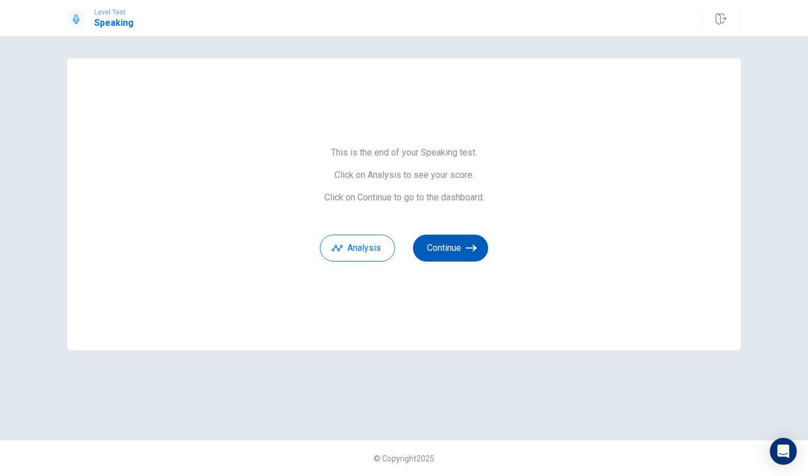
click at [462, 251] on button "Continue" at bounding box center [450, 247] width 75 height 27
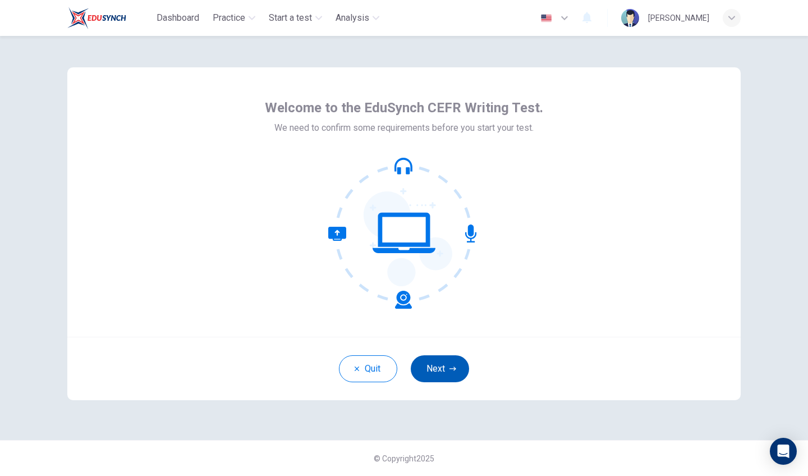
click at [455, 370] on icon "button" at bounding box center [452, 368] width 7 height 7
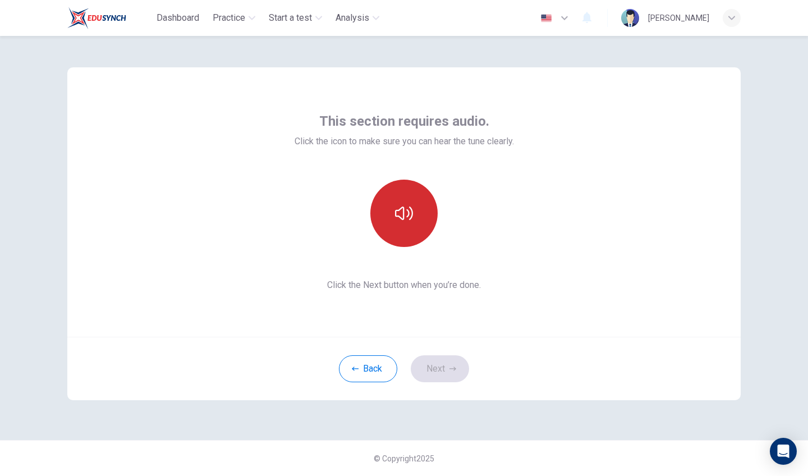
click at [404, 215] on icon "button" at bounding box center [404, 213] width 18 height 18
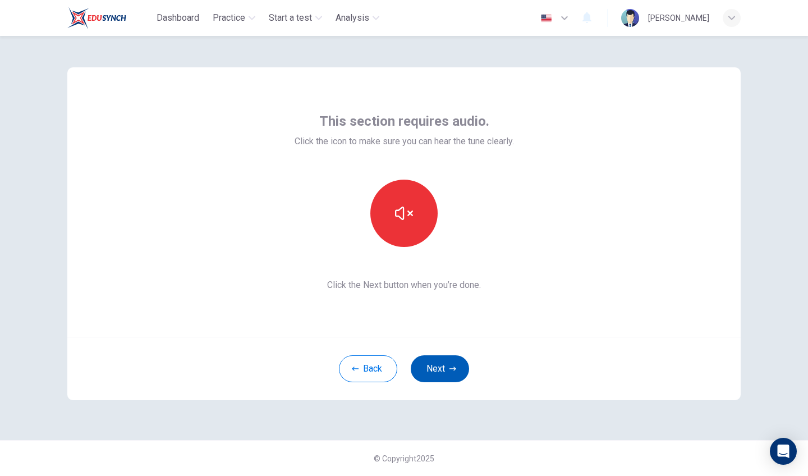
click at [458, 370] on button "Next" at bounding box center [439, 368] width 58 height 27
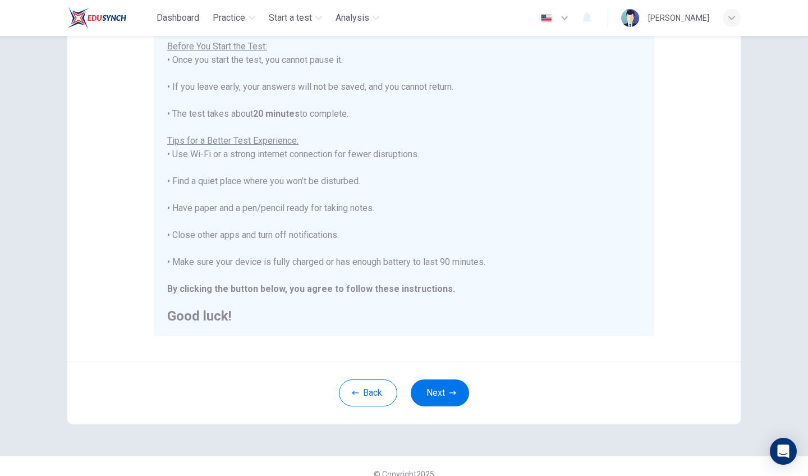
scroll to position [128, 0]
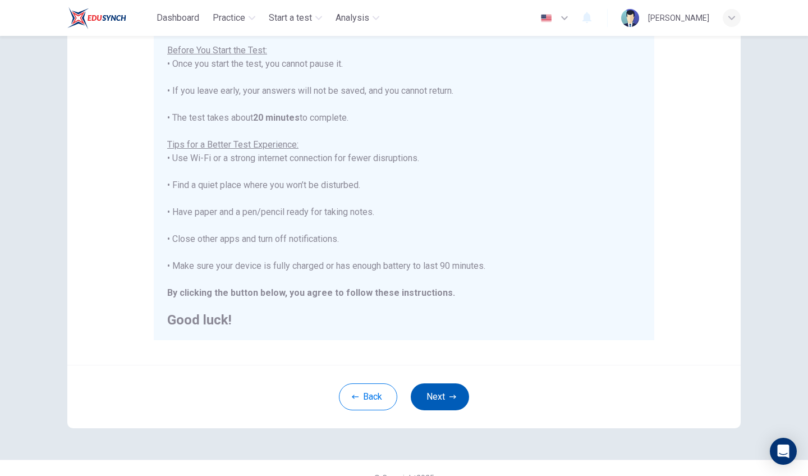
click at [440, 394] on button "Next" at bounding box center [439, 396] width 58 height 27
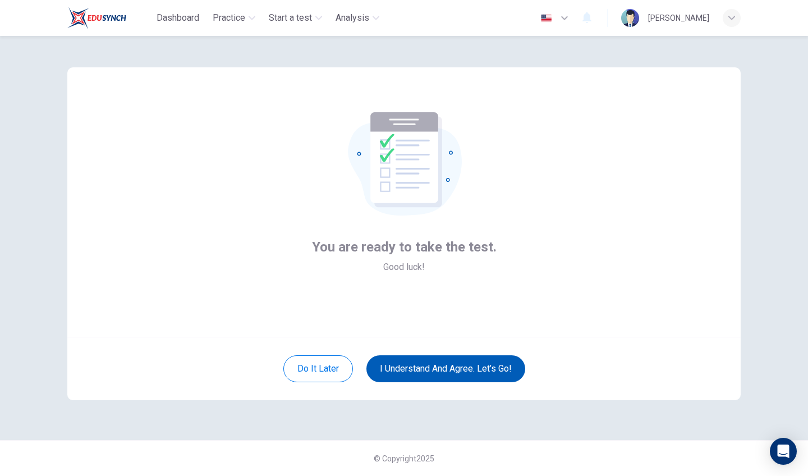
scroll to position [0, 0]
click at [454, 358] on button "I understand and agree. Let’s go!" at bounding box center [445, 368] width 159 height 27
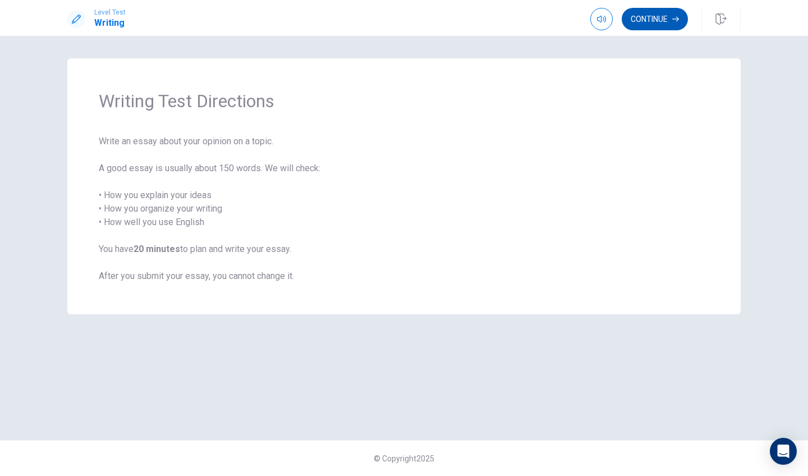
click at [656, 23] on button "Continue" at bounding box center [654, 19] width 66 height 22
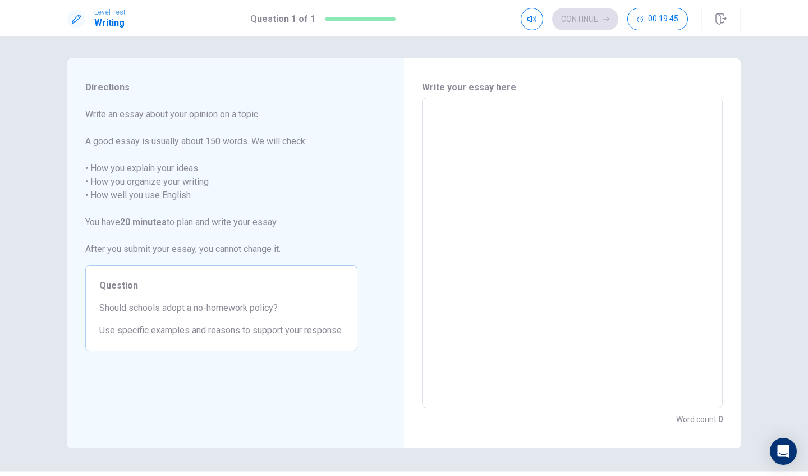
click at [485, 139] on textarea at bounding box center [572, 253] width 285 height 292
type textarea "t"
type textarea "x"
type textarea "T"
type textarea "x"
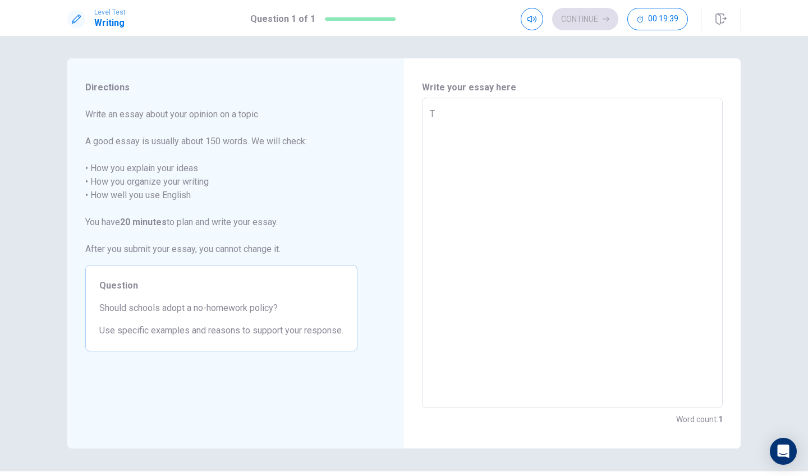
type textarea "To"
type textarea "x"
type textarea "To"
type textarea "x"
type textarea "To a"
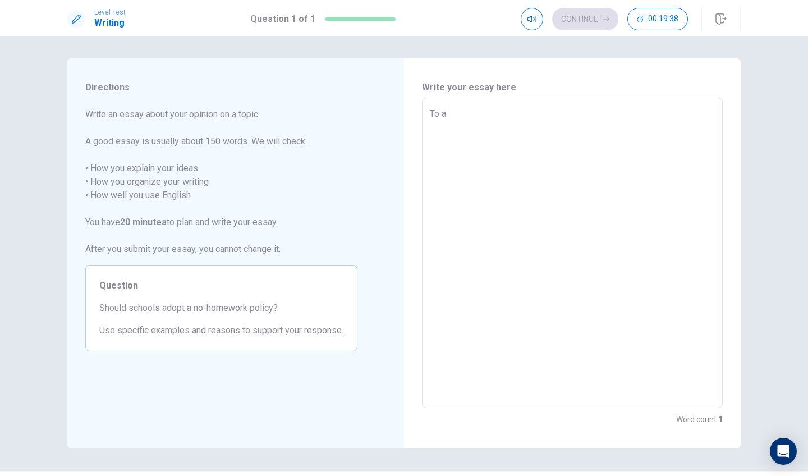
type textarea "x"
type textarea "To ad"
type textarea "x"
type textarea "To add"
type textarea "x"
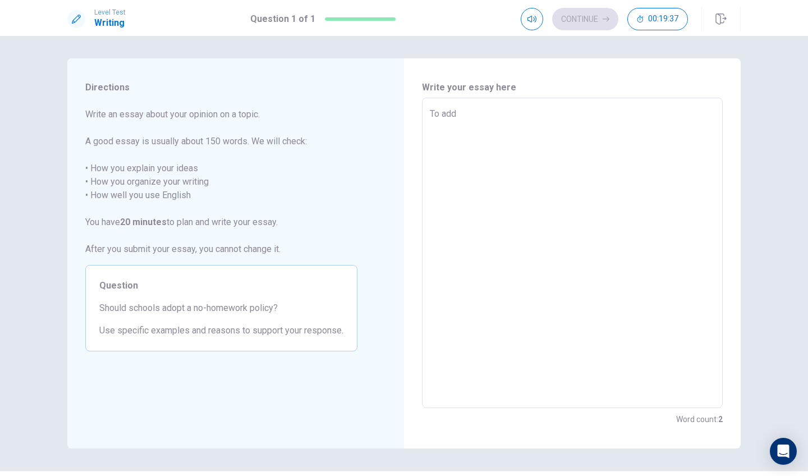
type textarea "To addr"
type textarea "x"
type textarea "To addre"
type textarea "x"
type textarea "To addres"
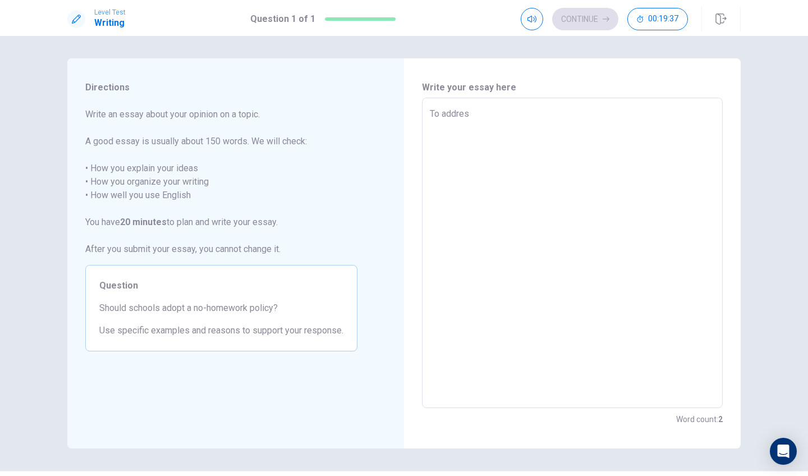
type textarea "x"
type textarea "To address"
type textarea "x"
type textarea "To address"
type textarea "x"
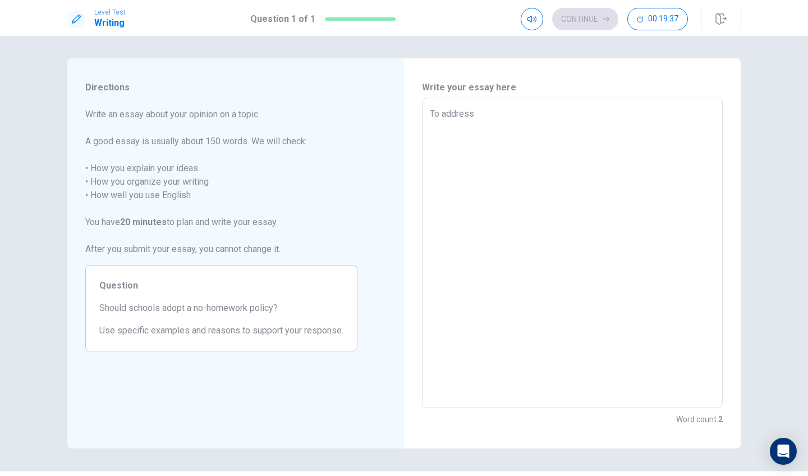
type textarea "To address t"
type textarea "x"
type textarea "To address th"
type textarea "x"
type textarea "To address thi"
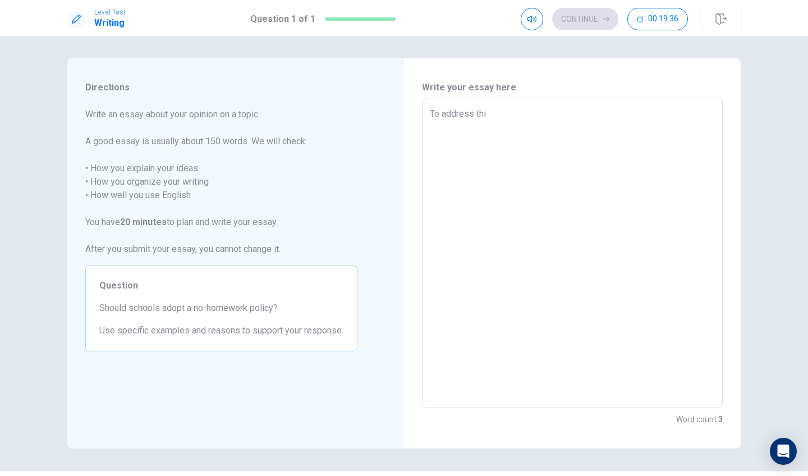
type textarea "x"
type textarea "To address this"
type textarea "x"
type textarea "To address this"
type textarea "x"
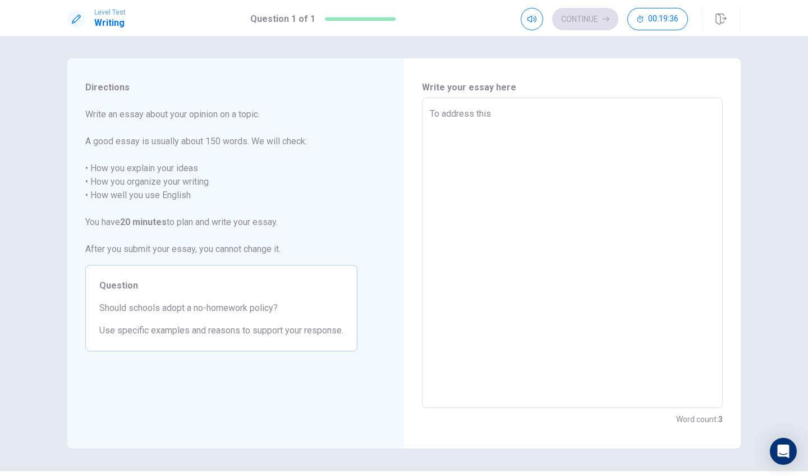
type textarea "To address this c"
type textarea "x"
type textarea "To address this co"
type textarea "x"
type textarea "To address this con"
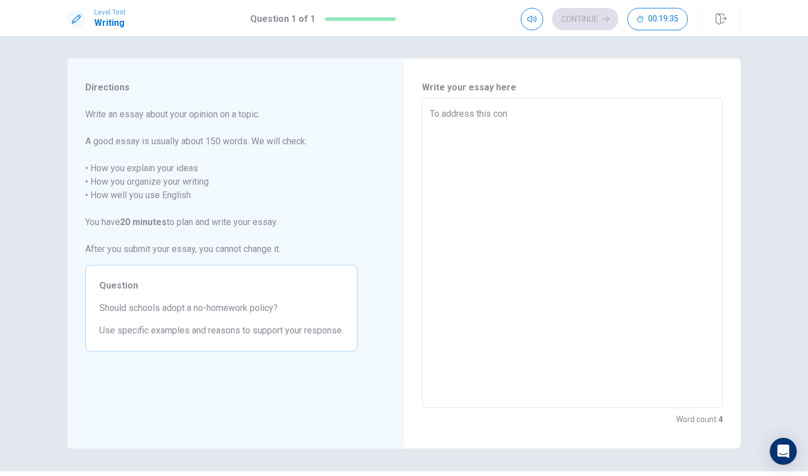
type textarea "x"
type textarea "To address this cont"
type textarea "x"
type textarea "To address this [PERSON_NAME]"
type textarea "x"
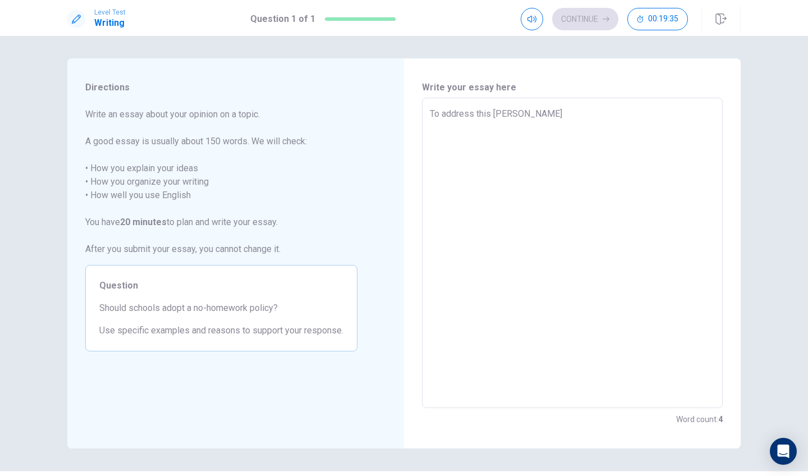
type textarea "To address this conten"
type textarea "x"
type textarea "To address this content"
type textarea "x"
type textarea "To address this contenti"
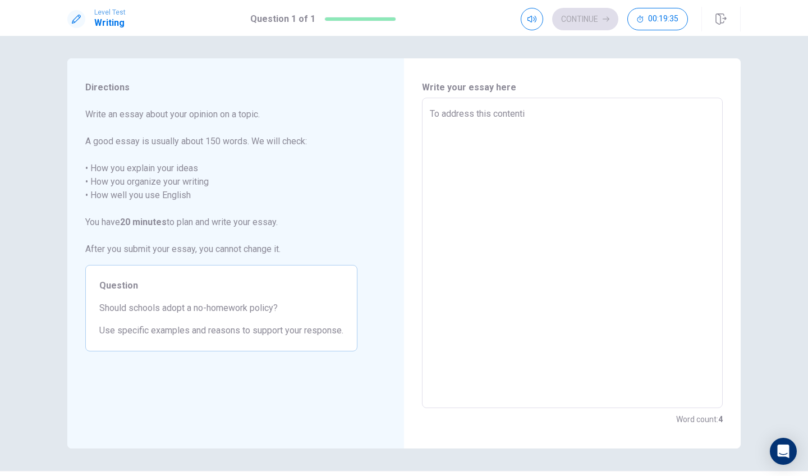
type textarea "x"
type textarea "To address this contentio"
type textarea "x"
type textarea "To address this contenti"
type textarea "x"
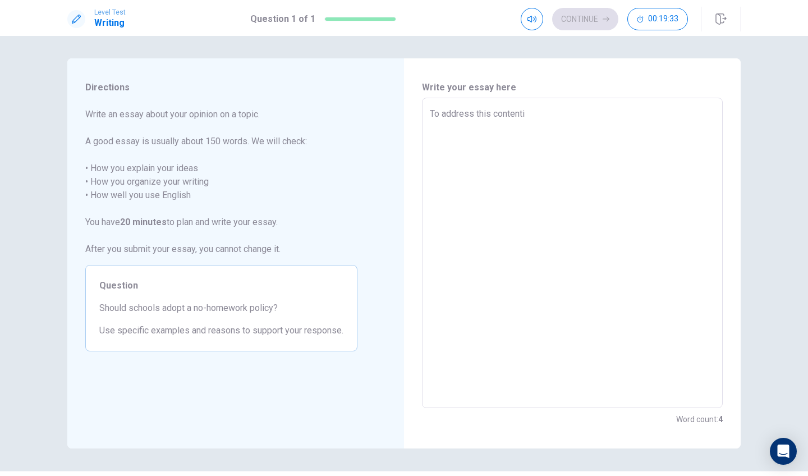
type textarea "To address this contentiu"
type textarea "x"
type textarea "To address this contenti"
type textarea "x"
type textarea "To address this contentio"
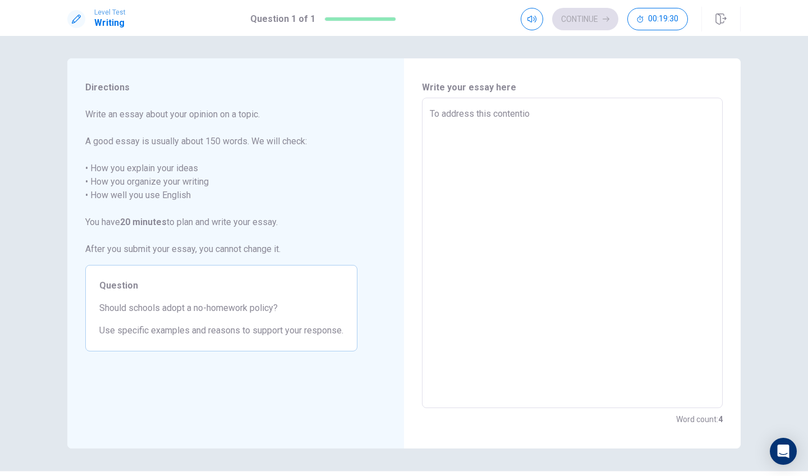
type textarea "x"
type textarea "To address this contentiou"
type textarea "x"
type textarea "To address this contentious"
type textarea "x"
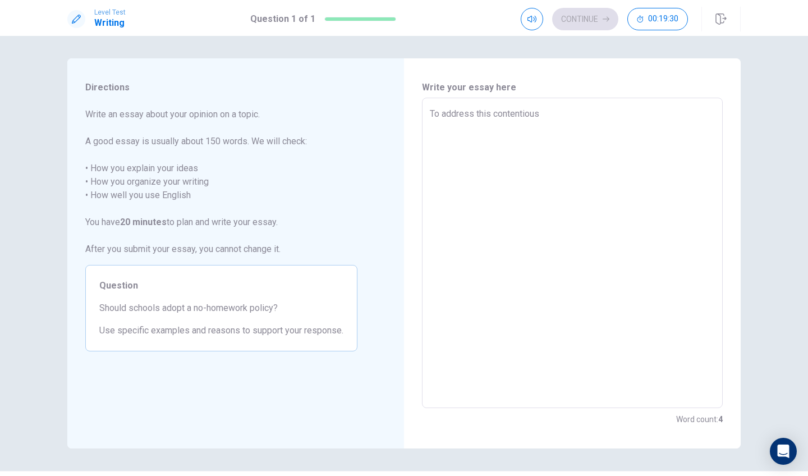
type textarea "To address this contentious"
type textarea "x"
type textarea "To address this contentious i"
type textarea "x"
type textarea "To address this contentious is"
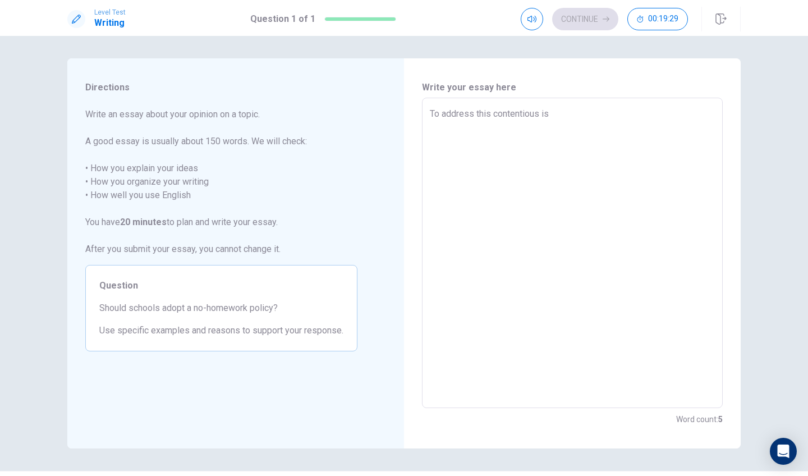
type textarea "x"
type textarea "To address this contentious iss"
type textarea "x"
type textarea "To address this contentious issu"
type textarea "x"
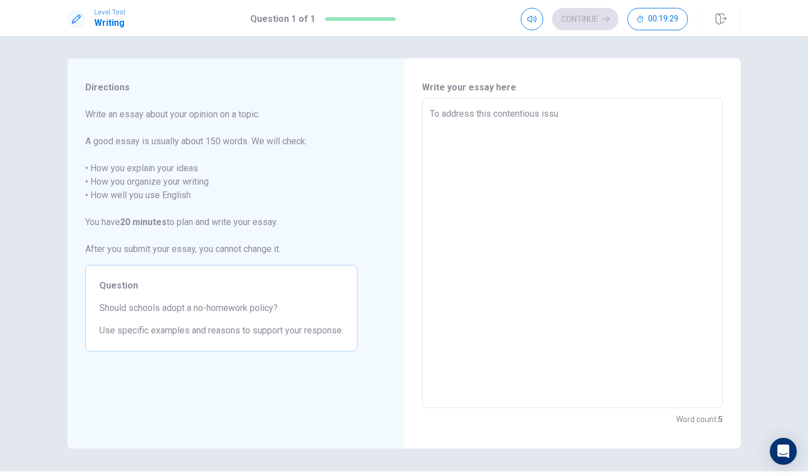
type textarea "To address this contentious issue"
type textarea "x"
type textarea "To address this contentious issue"
type textarea "x"
type textarea "To address this contentious issue w"
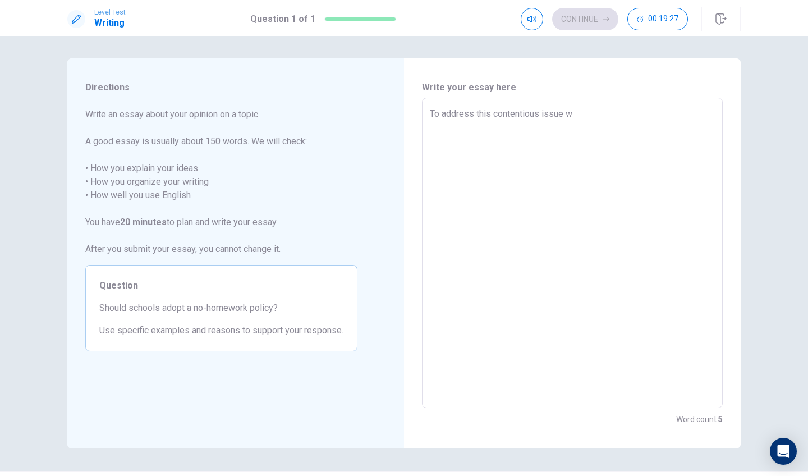
type textarea "x"
type textarea "To address this contentious issue wh"
type textarea "x"
type textarea "To address this contentious issue whe"
type textarea "x"
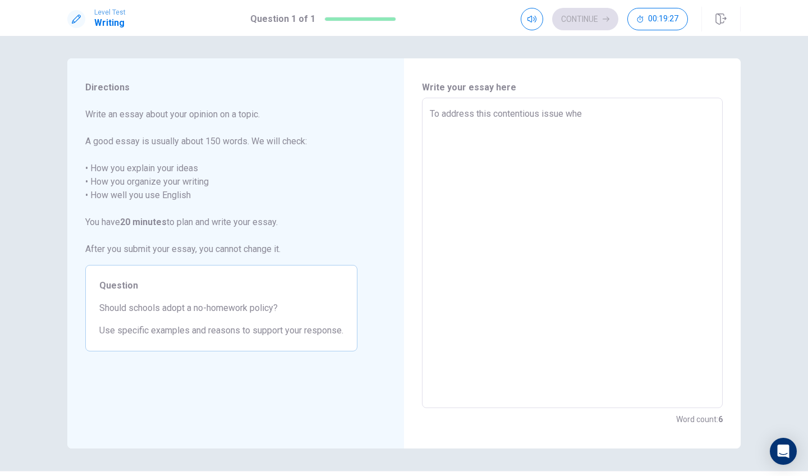
type textarea "To address this contentious issue whet"
type textarea "x"
type textarea "To address this contentious issue wheth"
type textarea "x"
type textarea "To address this contentious issue whethe"
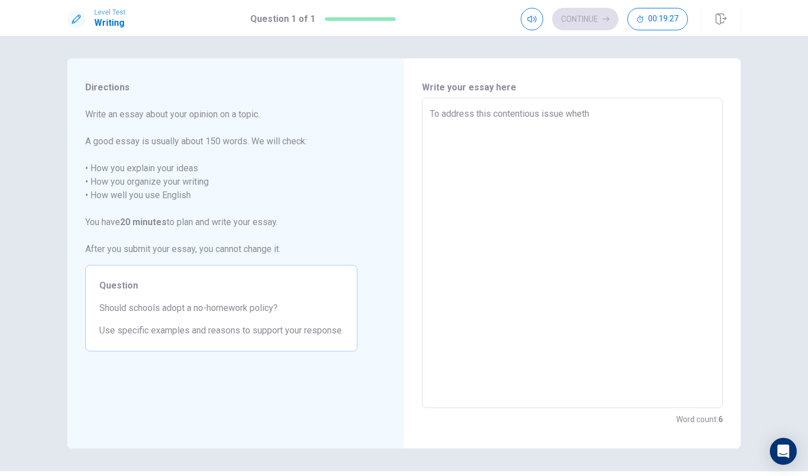
type textarea "x"
type textarea "To address this contentious issue whether"
type textarea "x"
type textarea "To address this contentious issue whether"
type textarea "x"
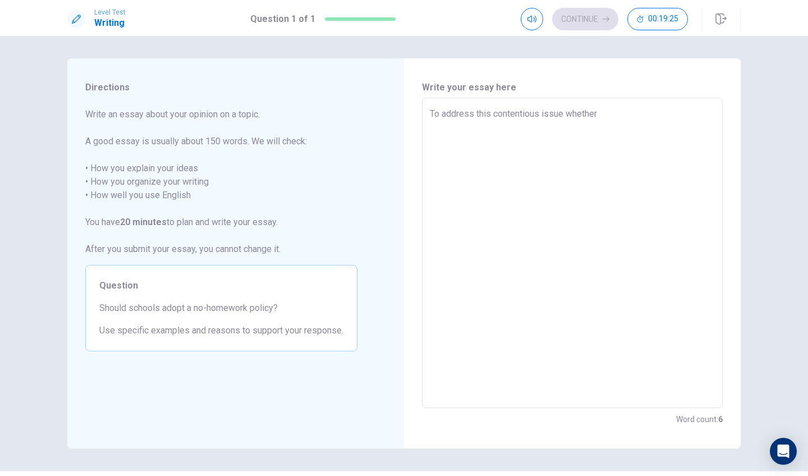
type textarea "To address this contentious issue whether s"
type textarea "x"
type textarea "To address this contentious issue whether sc"
type textarea "x"
type textarea "To address this contentious issue whether sch"
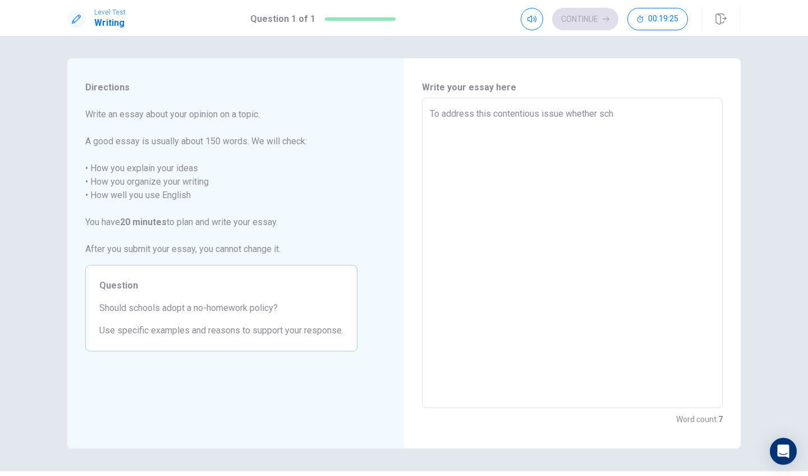
type textarea "x"
type textarea "To address this contentious issue whether scho"
type textarea "x"
type textarea "To address this contentious issue whether schoo"
type textarea "x"
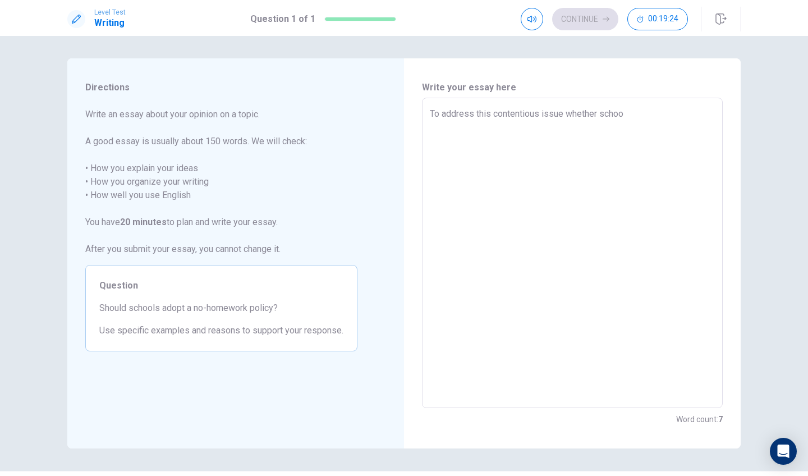
type textarea "To address this contentious issue whether school"
type textarea "x"
type textarea "To address this contentious issue whether school"
type textarea "x"
type textarea "To address this contentious issue whether school s"
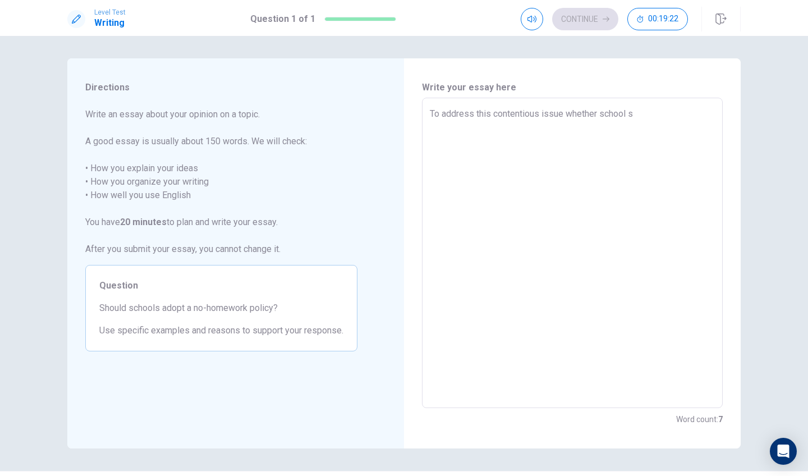
type textarea "x"
type textarea "To address this contentious issue whether school sh"
type textarea "x"
type textarea "To address this contentious issue whether school sho"
type textarea "x"
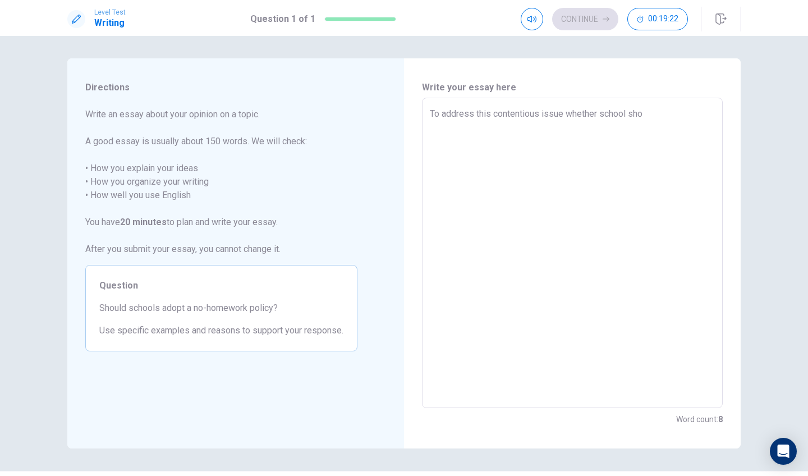
type textarea "To address this contentious issue whether school shou"
type textarea "x"
type textarea "To address this contentious issue whether school shoul"
type textarea "x"
type textarea "To address this contentious issue whether school should"
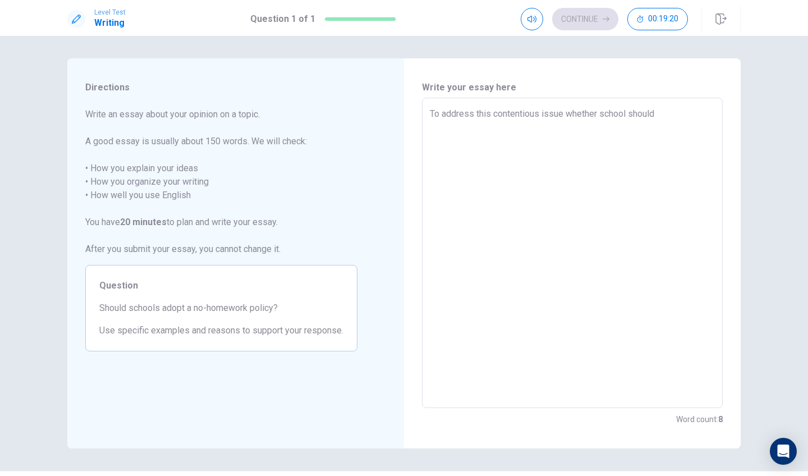
type textarea "x"
click at [623, 114] on textarea "To address this contentious issue whether school should" at bounding box center [572, 253] width 285 height 292
type textarea "To address this contentious issue whether schools should"
click at [676, 117] on textarea "To address this contentious issue whether schools should" at bounding box center [572, 253] width 285 height 292
type textarea "x"
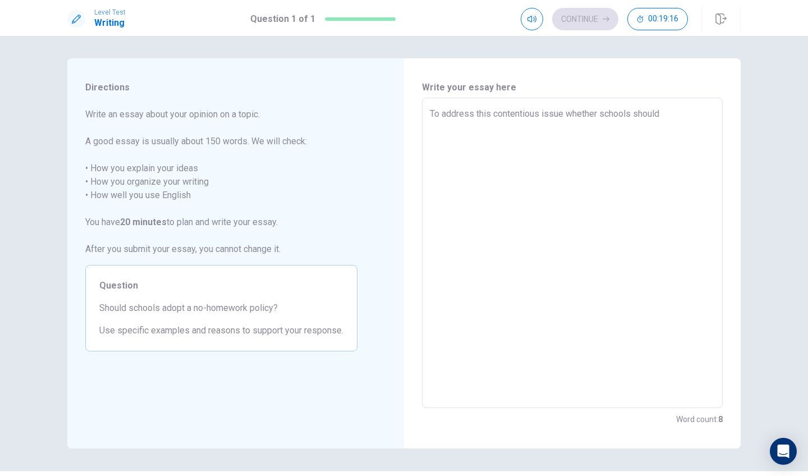
type textarea "To address this contentious issue whether schools should"
type textarea "x"
type textarea "To address this contentious issue whether schools should a"
type textarea "x"
type textarea "To address this contentious issue whether schools should ad"
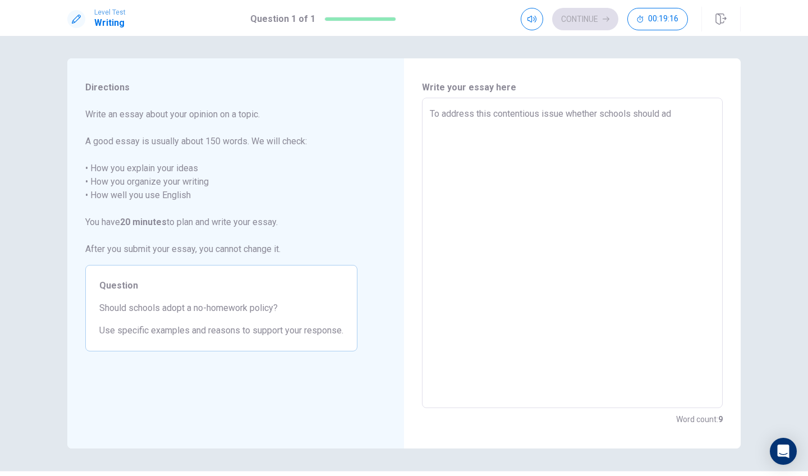
type textarea "x"
type textarea "To address this contentious issue whether schools should ado"
type textarea "x"
type textarea "To address this contentious issue whether schools should adop"
type textarea "x"
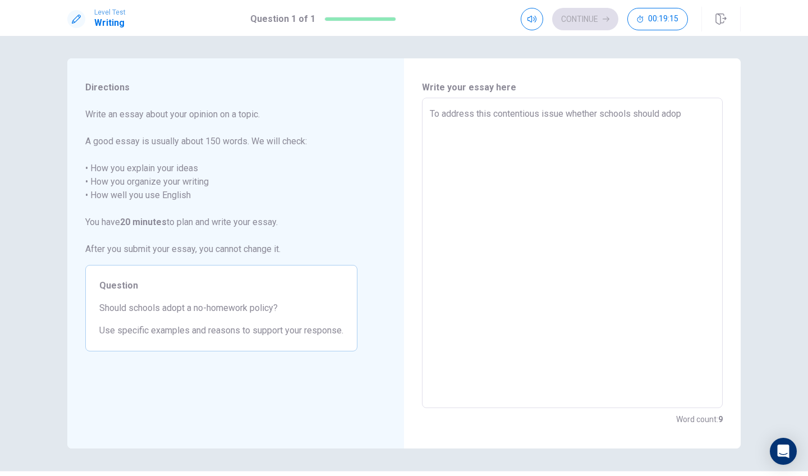
type textarea "To address this contentious issue whether schools should adopt"
type textarea "x"
type textarea "To address this contentious issue whether schools should adopt"
type textarea "x"
type textarea "To address this contentious issue whether schools should adopt a"
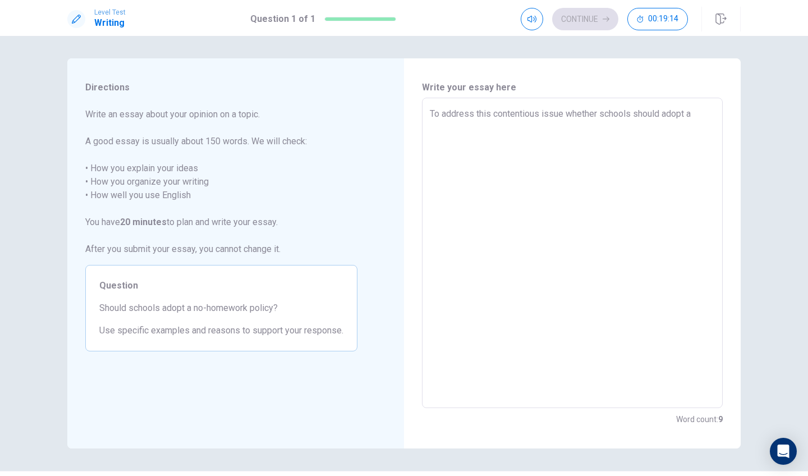
type textarea "x"
type textarea "To address this contentious issue whether schools should adopt a"
type textarea "x"
type textarea "To address this contentious issue whether schools should adopt a n"
type textarea "x"
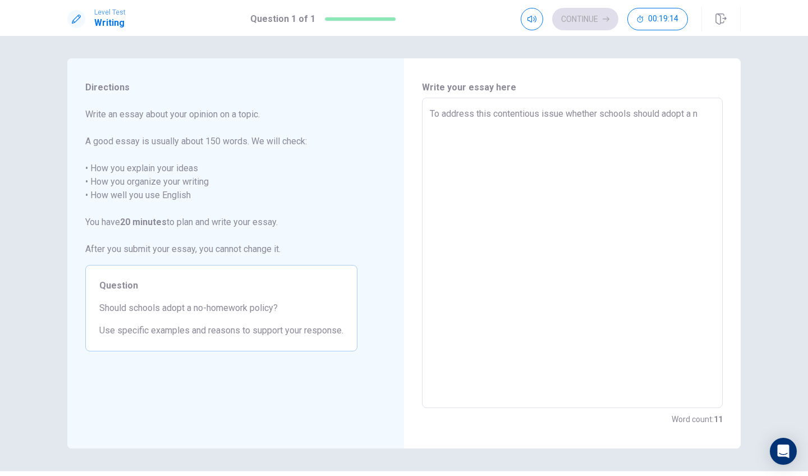
type textarea "To address this contentious issue whether schools should adopt a no"
type textarea "x"
type textarea "To address this contentious issue whether schools should adopt a no"
type textarea "x"
type textarea "To address this contentious issue whether schools should adopt a no"
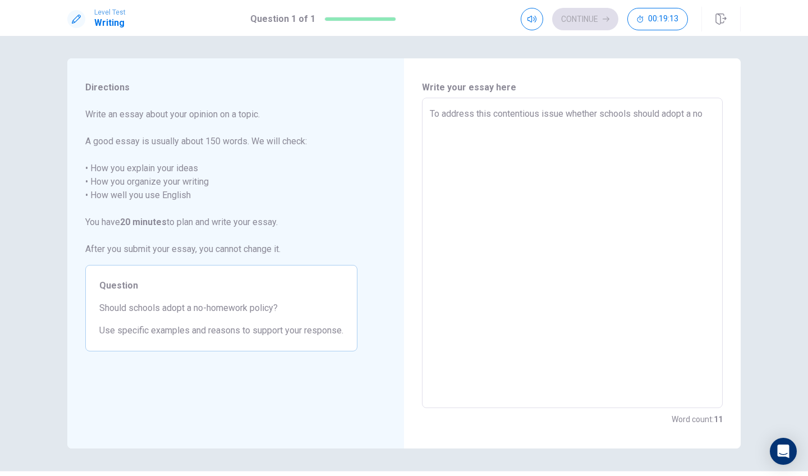
type textarea "x"
type textarea "To address this contentious issue whether schools should adopt a no-"
type textarea "x"
type textarea "To address this contentious issue whether schools should adopt a no-h"
type textarea "x"
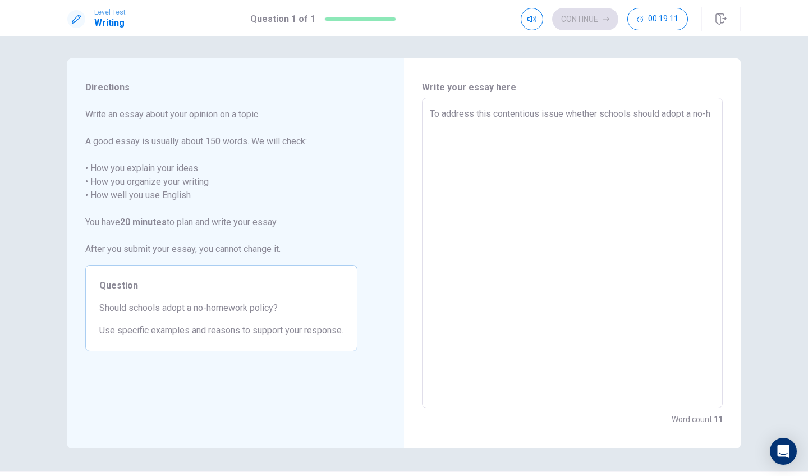
type textarea "To address this contentious issue whether schools should adopt a no-ho"
type textarea "x"
type textarea "To address this contentious issue whether schools should adopt a no-hom"
type textarea "x"
type textarea "To address this contentious issue whether schools should adopt a no-home"
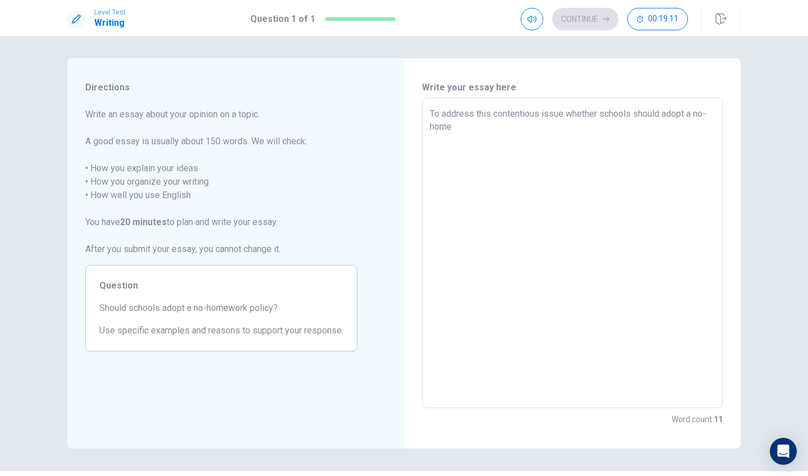
type textarea "x"
type textarea "To address this contentious issue whether schools should adopt a no-homew"
type textarea "x"
type textarea "To address this contentious issue whether schools should adopt a no-homewo"
type textarea "x"
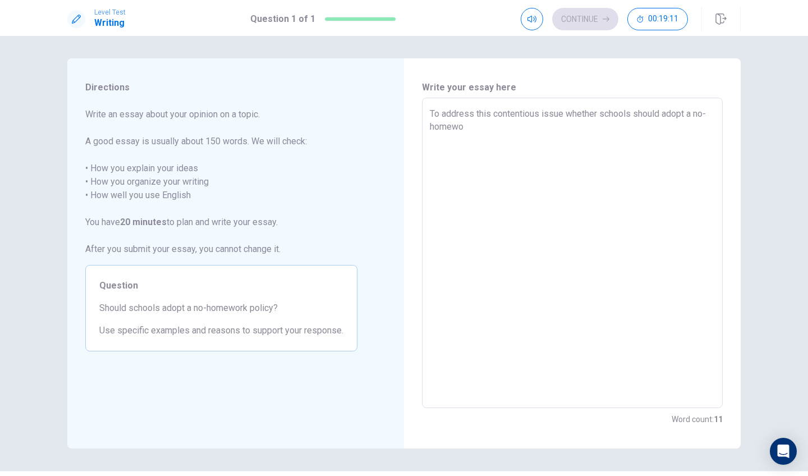
type textarea "To address this contentious issue whether schools should adopt a no-homewor"
type textarea "x"
type textarea "To address this contentious issue whether schools should adopt a no-homework"
type textarea "x"
type textarea "To address this contentious issue whether schools should adopt a no-homework"
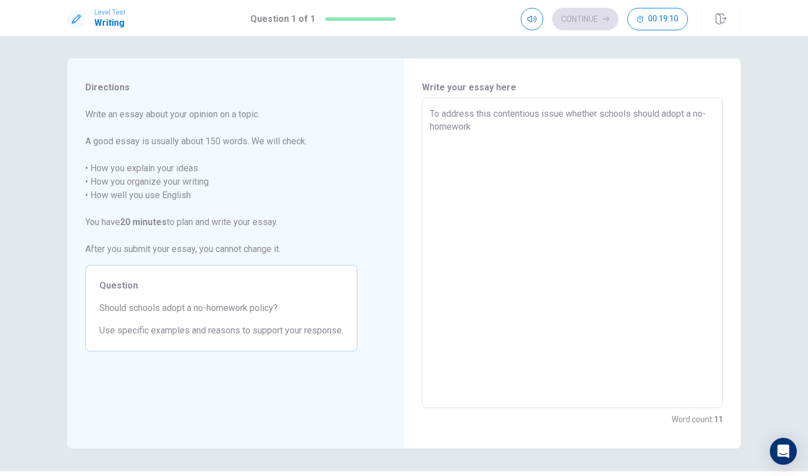
type textarea "x"
type textarea "To address this contentious issue whether schools should adopt a no-homework p"
type textarea "x"
type textarea "To address this contentious issue whether schools should adopt a no-homework po"
type textarea "x"
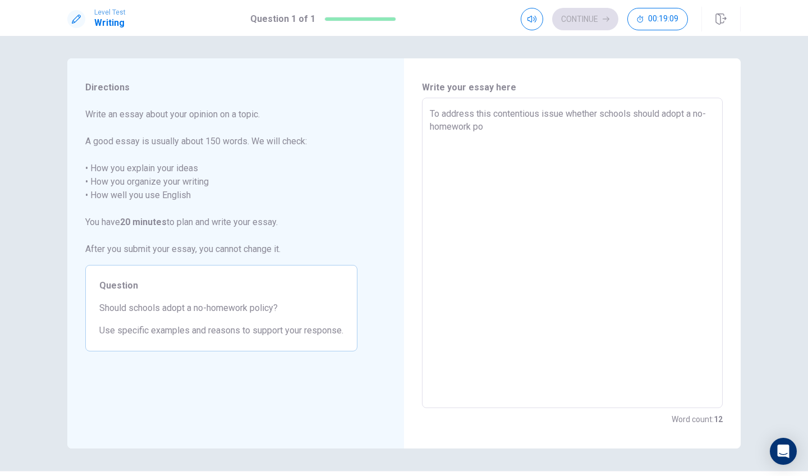
type textarea "To address this contentious issue whether schools should adopt a no-homework pol"
type textarea "x"
type textarea "To address this contentious issue whether schools should adopt a no-homework po…"
type textarea "x"
type textarea "To address this contentious issue whether schools should adopt a no-homework po…"
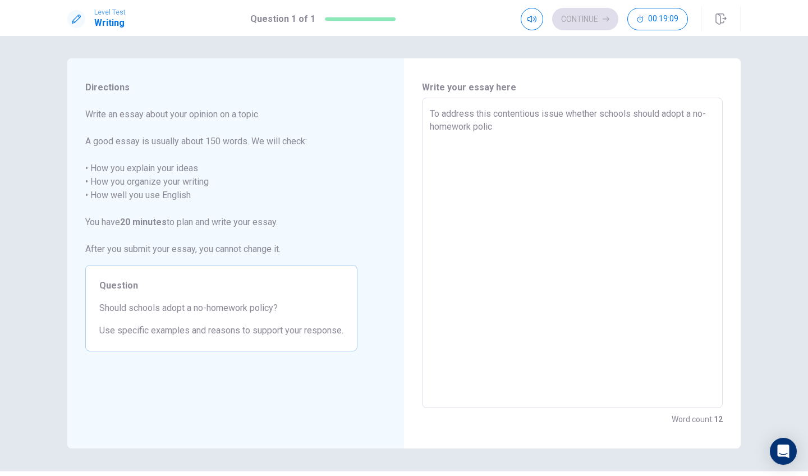
type textarea "x"
type textarea "To address this contentious issue whether schools should adopt a no-homework po…"
type textarea "x"
type textarea "To address this contentious issue whether schools should adopt a no-homework po…"
type textarea "x"
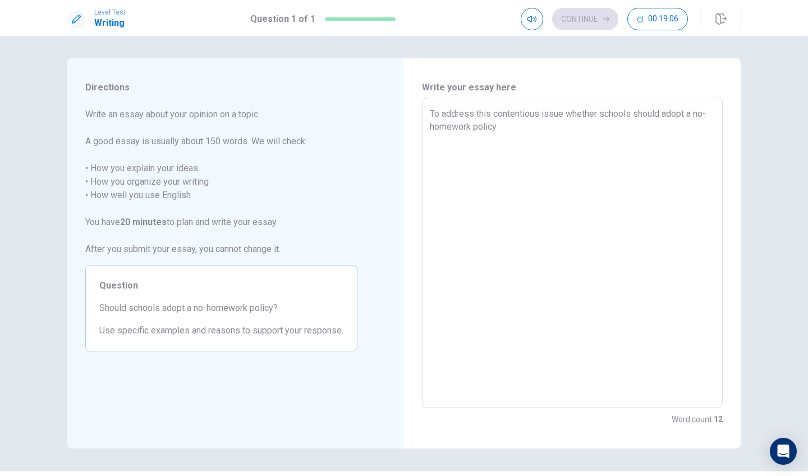
type textarea "To address this contentious issue whether schools should adopt a no-homework po…"
type textarea "x"
type textarea "To address this contentious issue whether schools should adopt a no-homework po…"
type textarea "x"
type textarea "To address this contentious issue whether schools should adopt a no-homework po…"
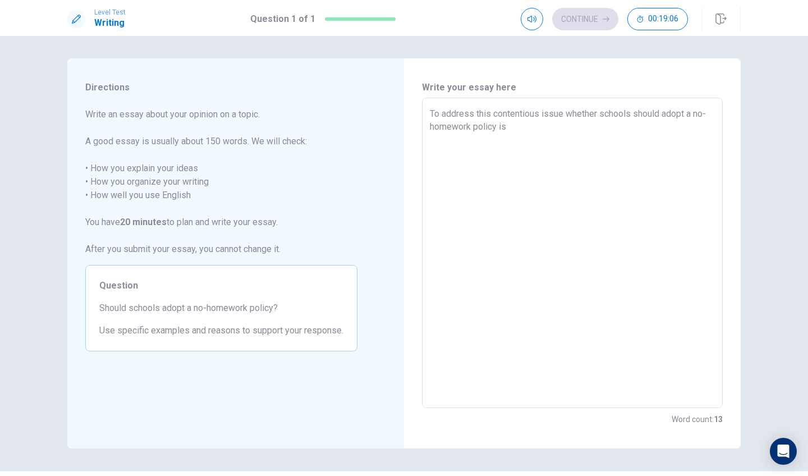
type textarea "x"
type textarea "To address this contentious issue whether schools should adopt a no-homework po…"
type textarea "x"
type textarea "To address this contentious issue whether schools should adopt a no-homework po…"
type textarea "x"
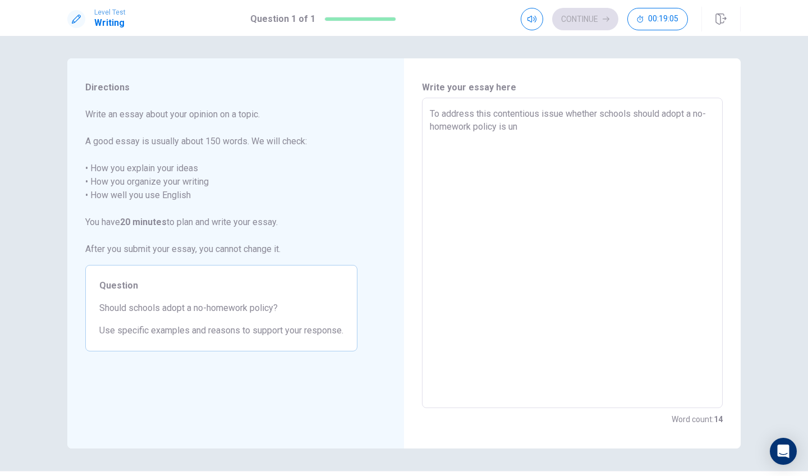
type textarea "To address this contentious issue whether schools should adopt a no-homework po…"
type textarea "x"
type textarea "To address this contentious issue whether schools should adopt a no-homework po…"
type textarea "x"
type textarea "To address this contentious issue whether schools should adopt a no-homework po…"
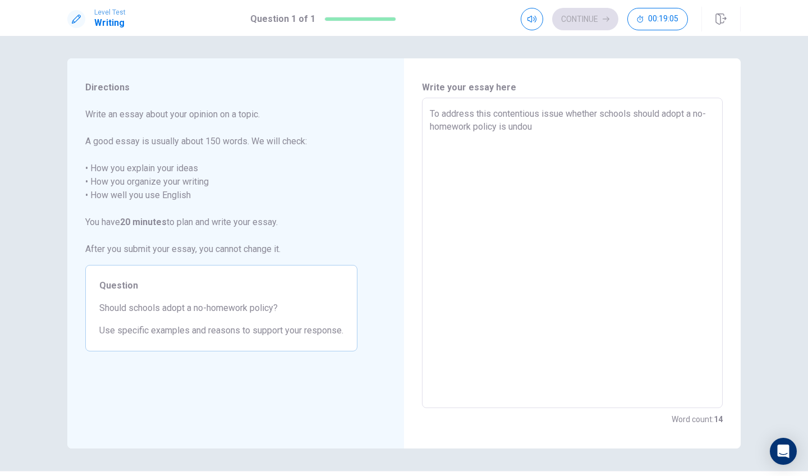
type textarea "x"
type textarea "To address this contentious issue whether schools should adopt a no-homework po…"
type textarea "x"
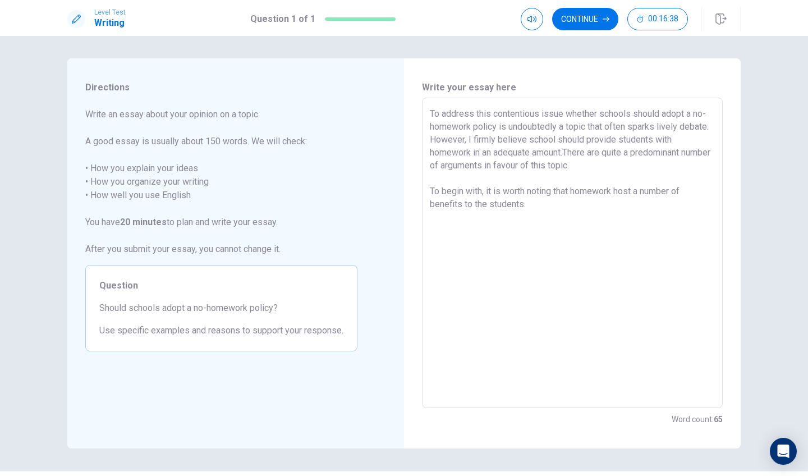
click at [464, 206] on textarea "To address this contentious issue whether schools should adopt a no-homework po…" at bounding box center [572, 253] width 285 height 292
click at [565, 199] on textarea "To address this contentious issue whether schools should adopt a no-homework po…" at bounding box center [572, 253] width 285 height 292
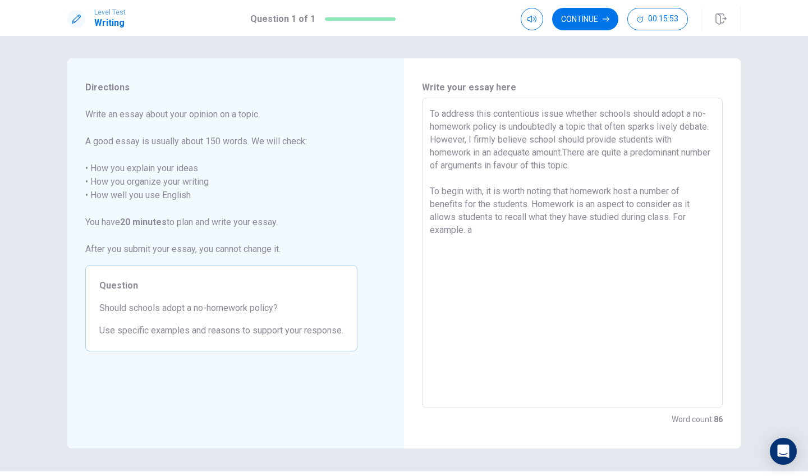
click at [446, 227] on textarea "To address this contentious issue whether schools should adopt a no-homework po…" at bounding box center [572, 253] width 285 height 292
click at [487, 231] on textarea "To address this contentious issue whether schools should adopt a no-homework po…" at bounding box center [572, 253] width 285 height 292
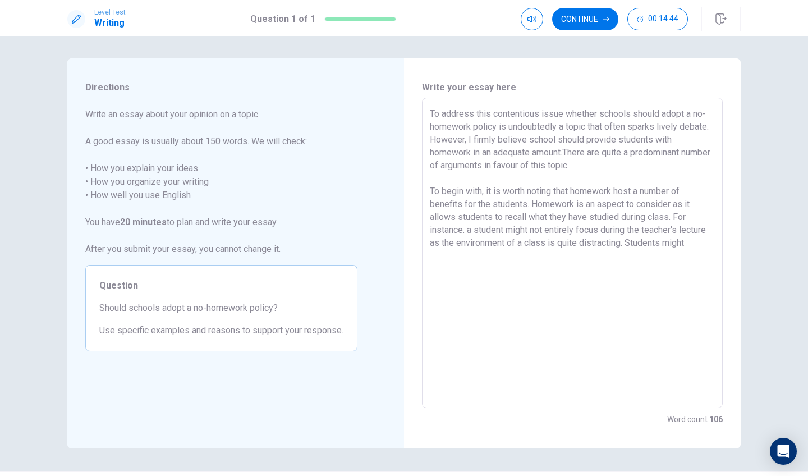
click at [464, 230] on textarea "To address this contentious issue whether schools should adopt a no-homework po…" at bounding box center [572, 253] width 285 height 292
click at [454, 245] on textarea "To address this contentious issue whether schools should adopt a no-homework po…" at bounding box center [572, 253] width 285 height 292
click at [640, 245] on textarea "To address this contentious issue whether schools should adopt a no-homework po…" at bounding box center [572, 253] width 285 height 292
click at [666, 247] on textarea "To address this contentious issue whether schools should adopt a no-homework po…" at bounding box center [572, 253] width 285 height 292
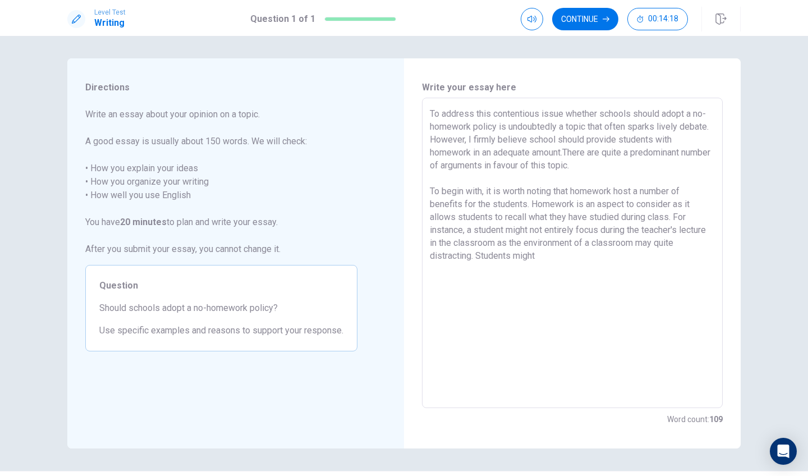
click at [548, 257] on textarea "To address this contentious issue whether schools should adopt a no-homework po…" at bounding box center [572, 253] width 285 height 292
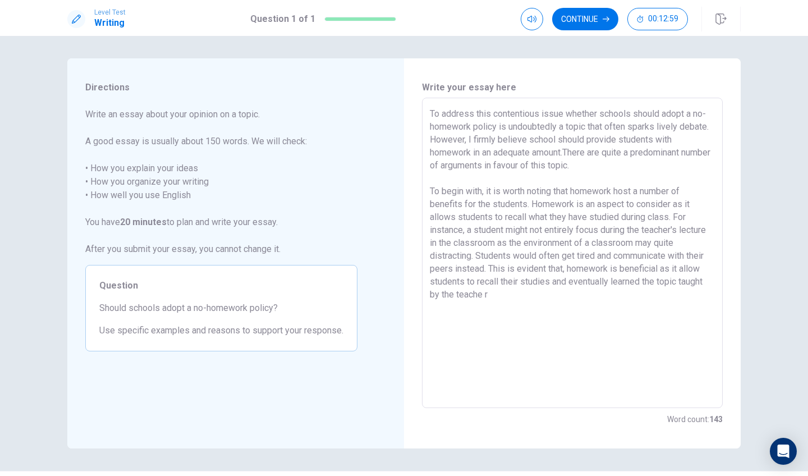
click at [430, 295] on textarea "To address this contentious issue whether schools should adopt a no-homework po…" at bounding box center [572, 253] width 285 height 292
drag, startPoint x: 430, startPoint y: 295, endPoint x: 508, endPoint y: 295, distance: 78.5
click at [508, 295] on textarea "To address this contentious issue whether schools should adopt a no-homework po…" at bounding box center [572, 253] width 285 height 292
click at [682, 243] on textarea "To address this contentious issue whether schools should adopt a no-homework po…" at bounding box center [572, 253] width 285 height 292
click at [604, 267] on textarea "To address this contentious issue whether schools should adopt a no-homework po…" at bounding box center [572, 253] width 285 height 292
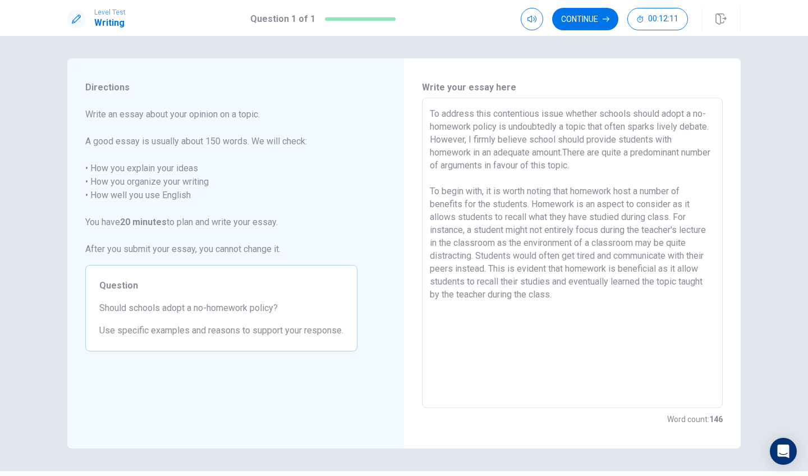
click at [603, 299] on textarea "To address this contentious issue whether schools should adopt a no-homework po…" at bounding box center [572, 253] width 285 height 292
drag, startPoint x: 428, startPoint y: 321, endPoint x: 432, endPoint y: 358, distance: 37.7
click at [430, 321] on textarea "To address this contentious issue whether schools should adopt a no-homework po…" at bounding box center [572, 253] width 285 height 292
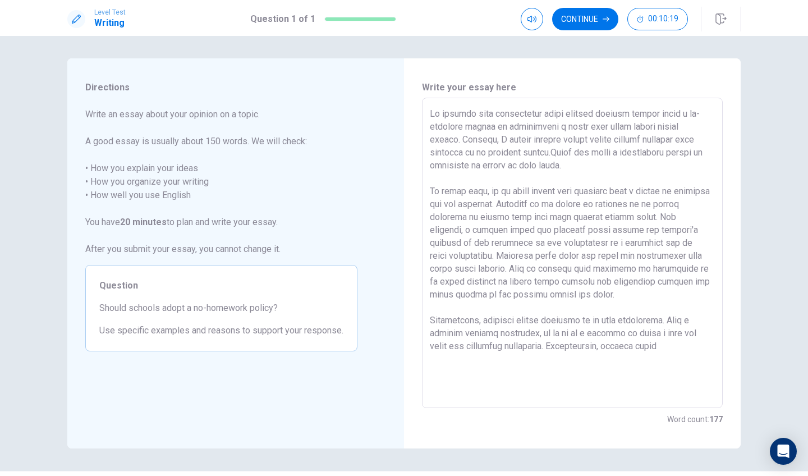
click at [500, 335] on textarea at bounding box center [572, 253] width 285 height 292
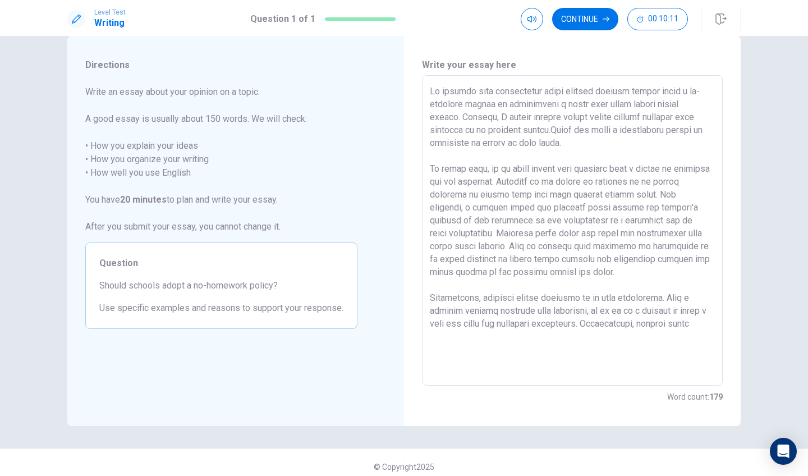
scroll to position [23, 0]
click at [625, 322] on textarea at bounding box center [572, 230] width 285 height 292
click at [622, 347] on textarea at bounding box center [572, 230] width 285 height 292
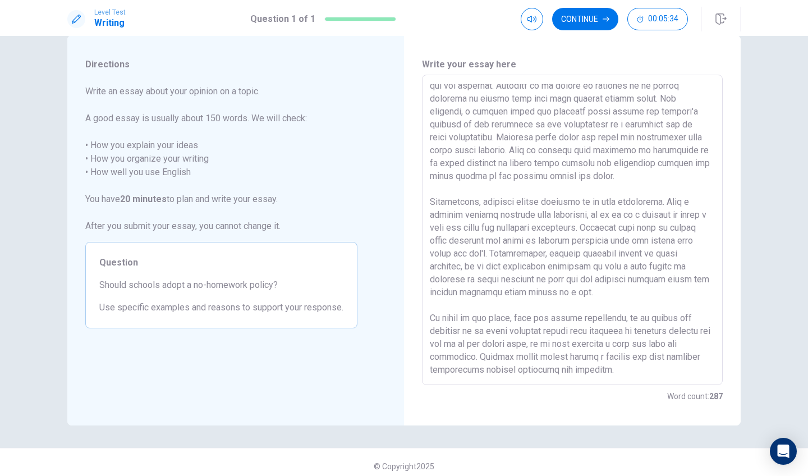
scroll to position [121, 0]
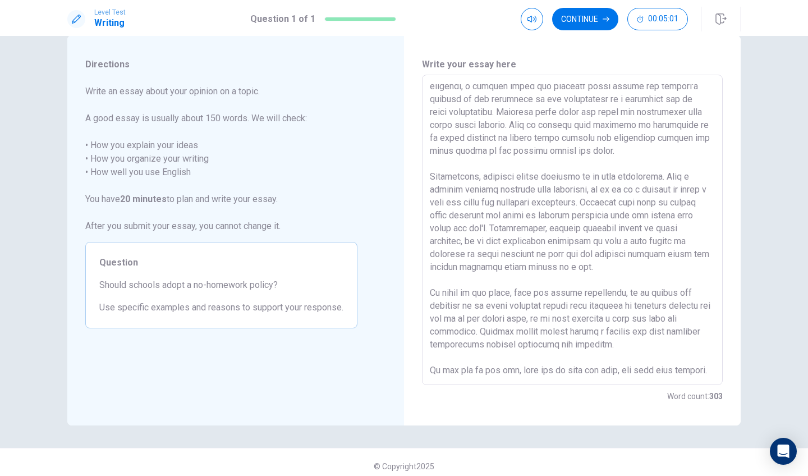
click at [430, 367] on textarea at bounding box center [572, 230] width 285 height 292
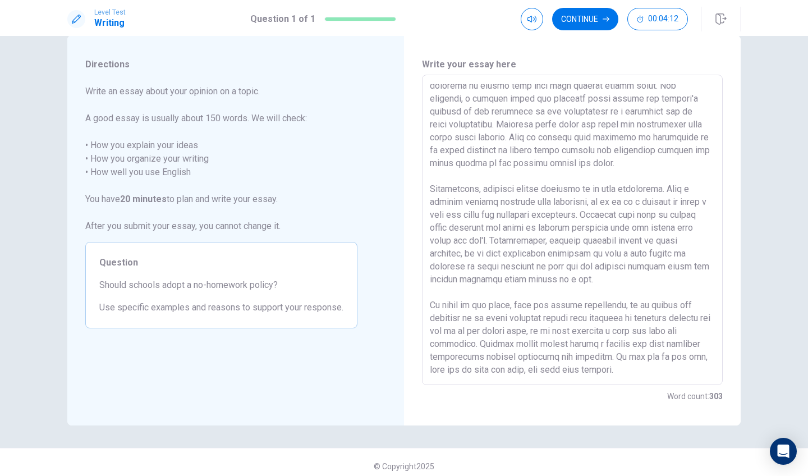
scroll to position [108, 0]
click at [596, 162] on textarea at bounding box center [572, 230] width 285 height 292
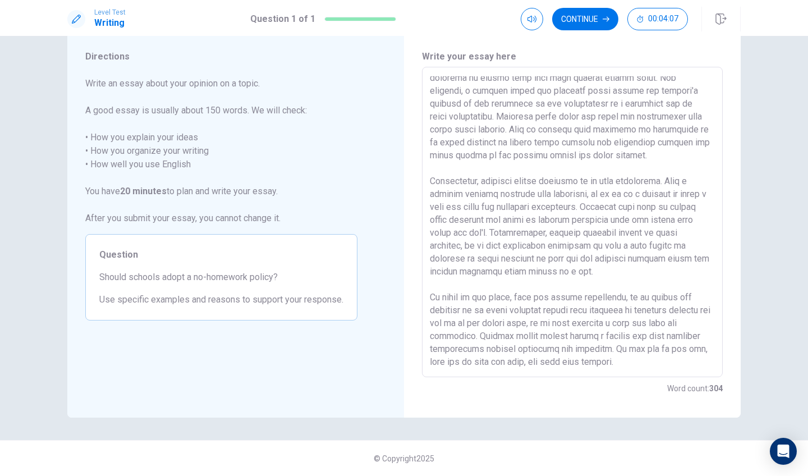
scroll to position [31, 0]
click at [651, 181] on textarea at bounding box center [572, 222] width 285 height 292
click at [657, 181] on textarea at bounding box center [572, 222] width 285 height 292
click at [658, 184] on textarea at bounding box center [572, 222] width 285 height 292
